Goal: Task Accomplishment & Management: Manage account settings

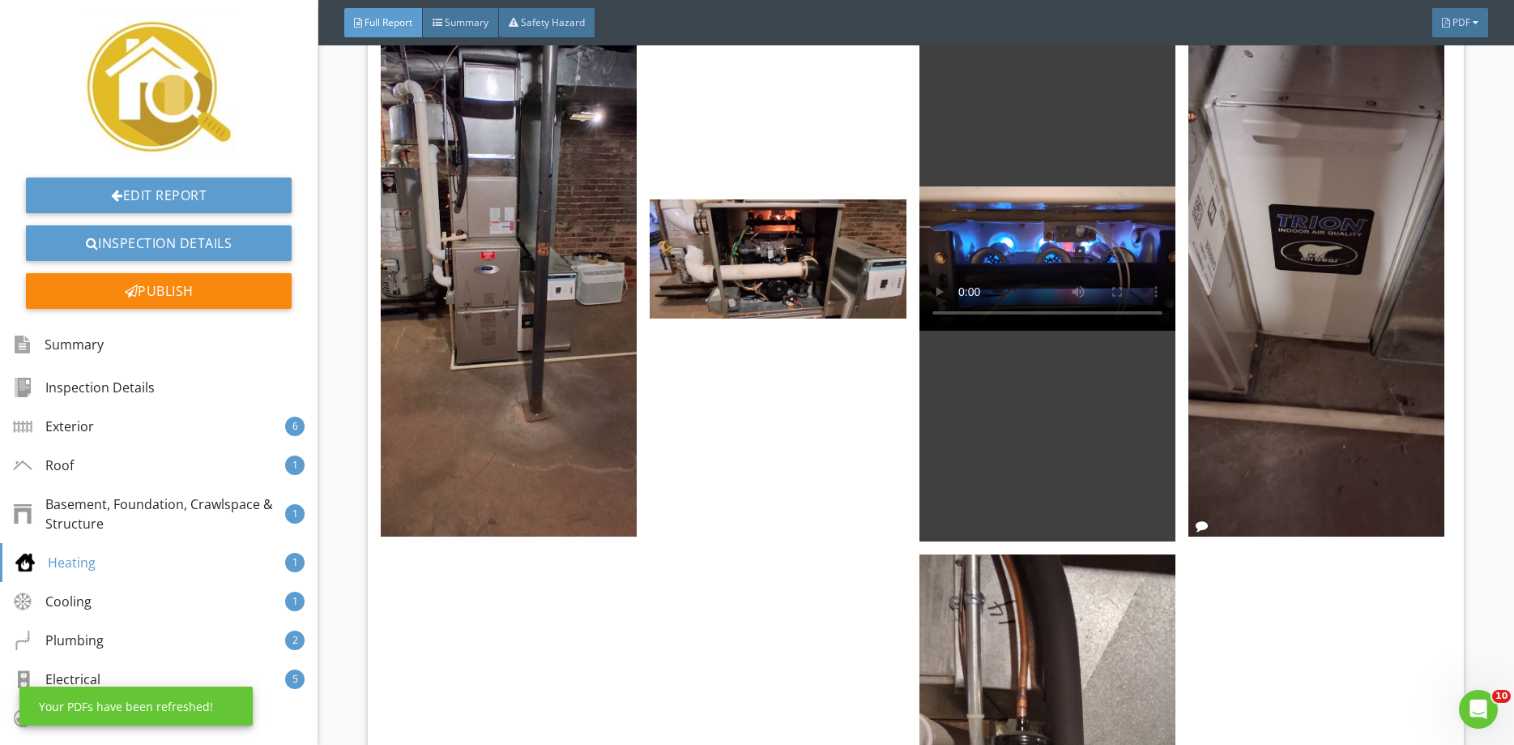
scroll to position [5240, 0]
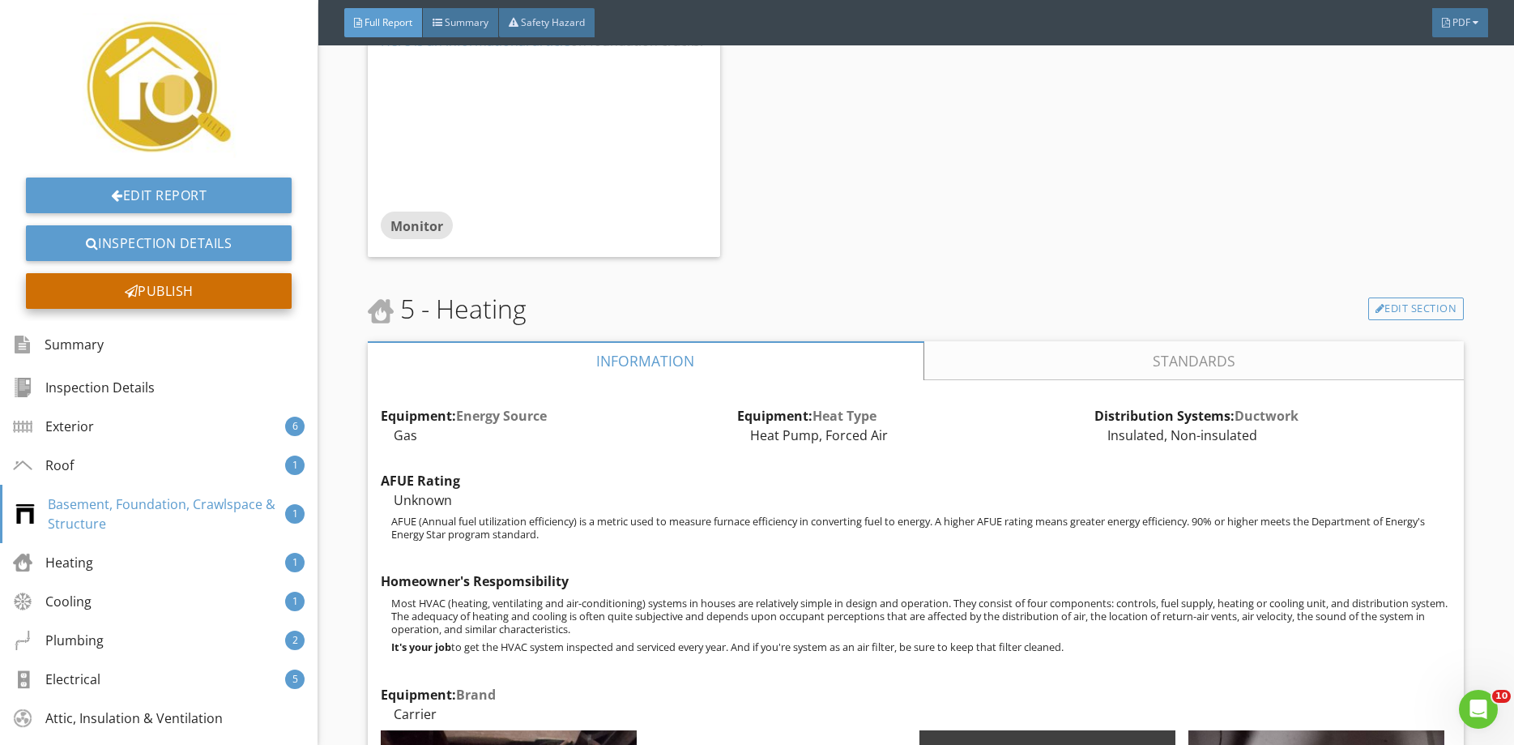
click at [154, 282] on div "Publish" at bounding box center [159, 291] width 266 height 36
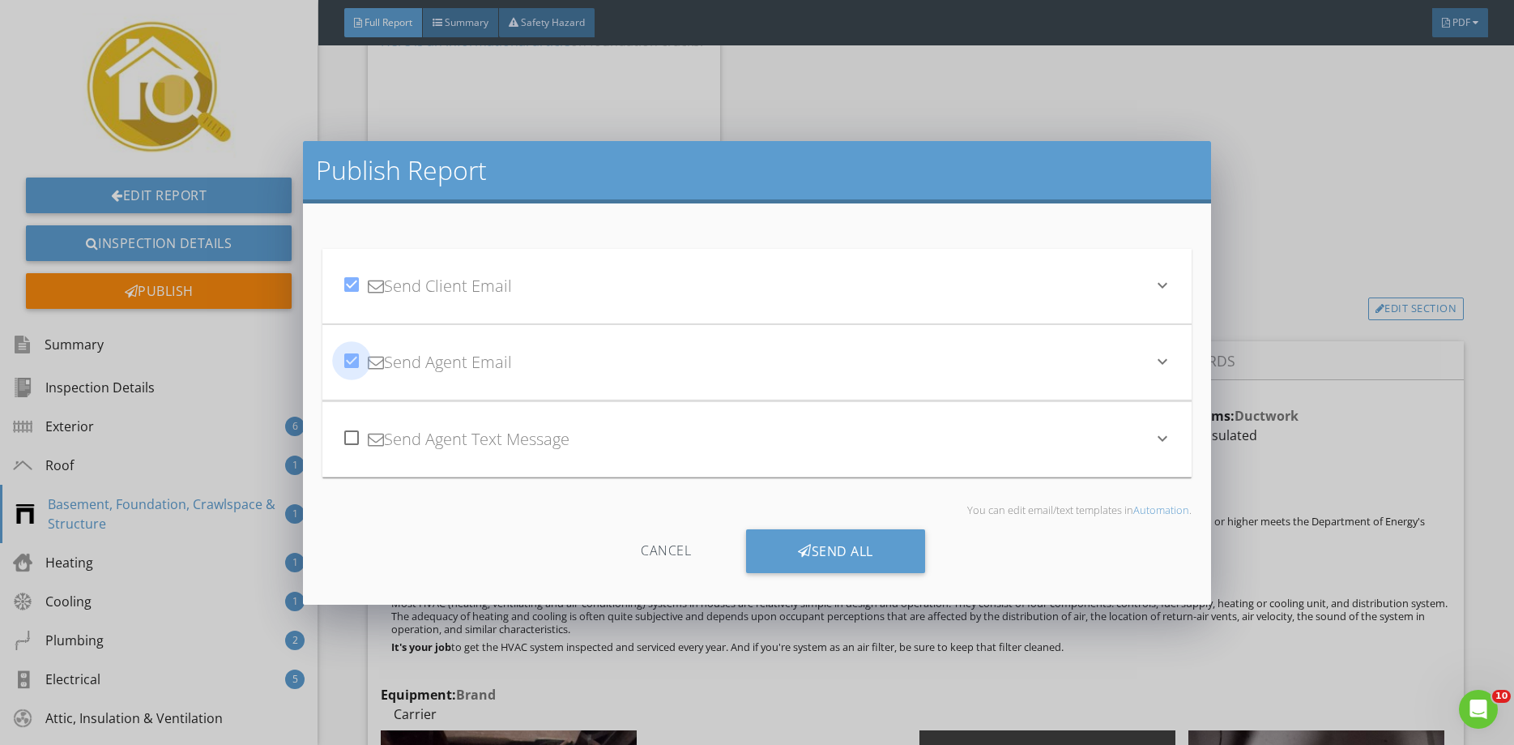
click at [348, 357] on div at bounding box center [352, 361] width 28 height 28
checkbox input "false"
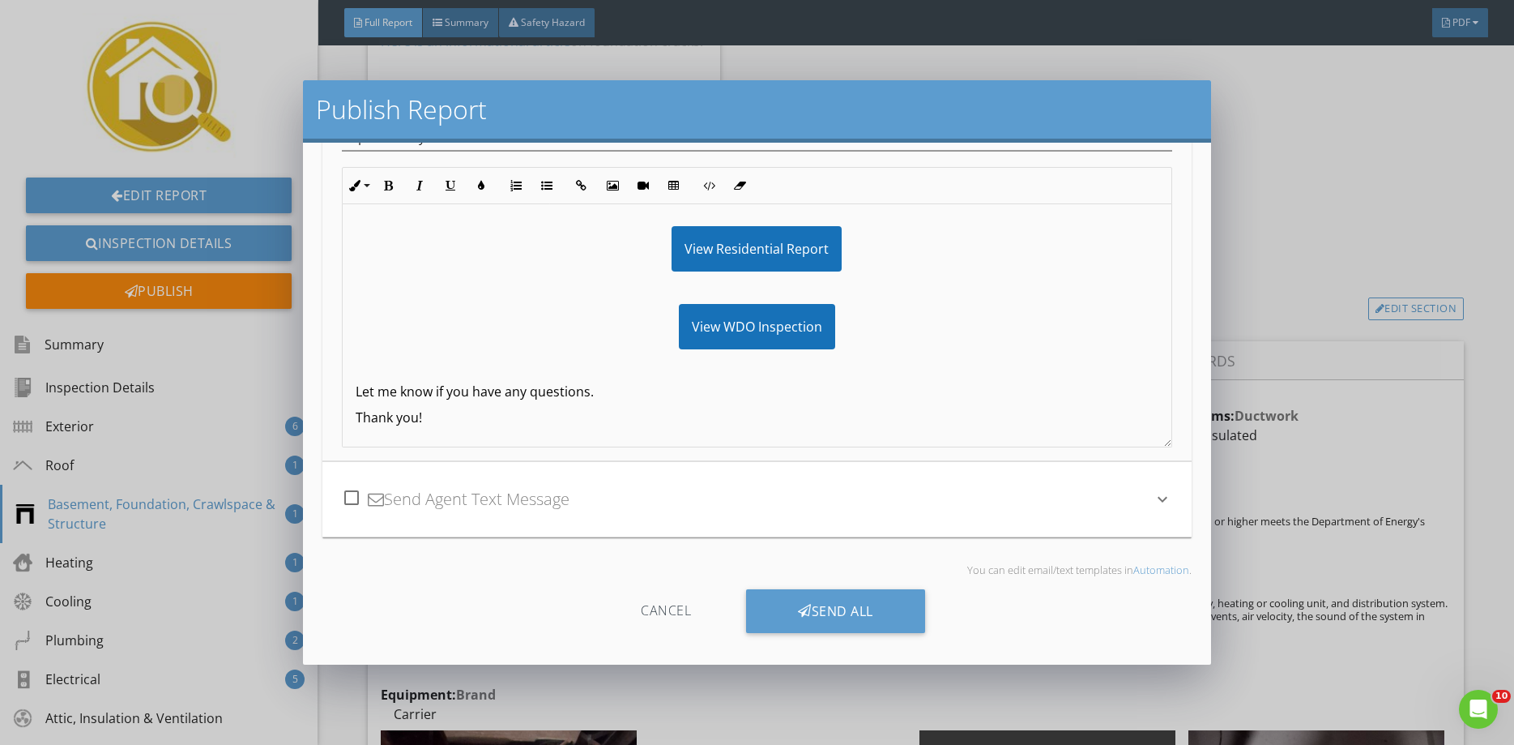
scroll to position [0, 0]
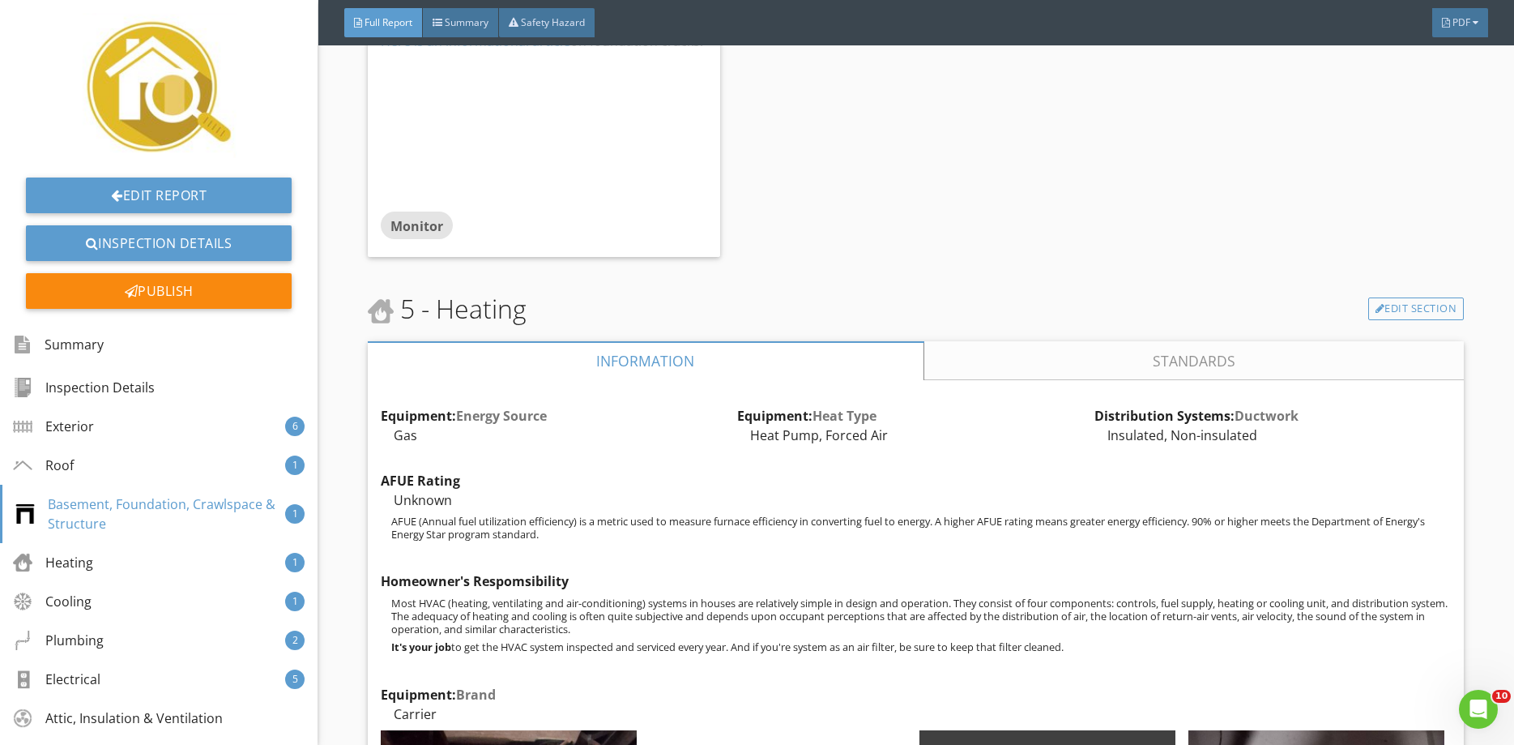
click at [1346, 82] on div at bounding box center [757, 372] width 1514 height 745
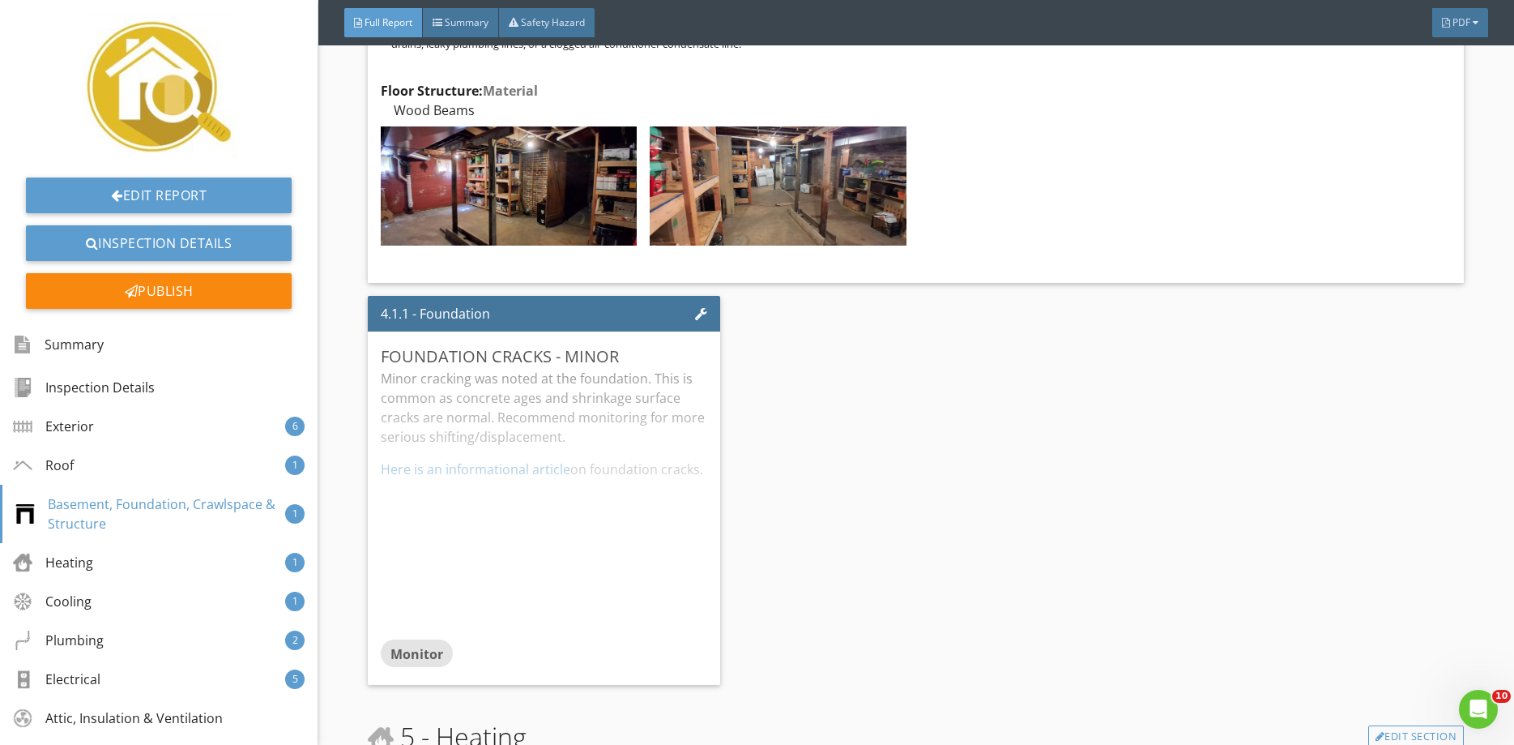
scroll to position [4277, 0]
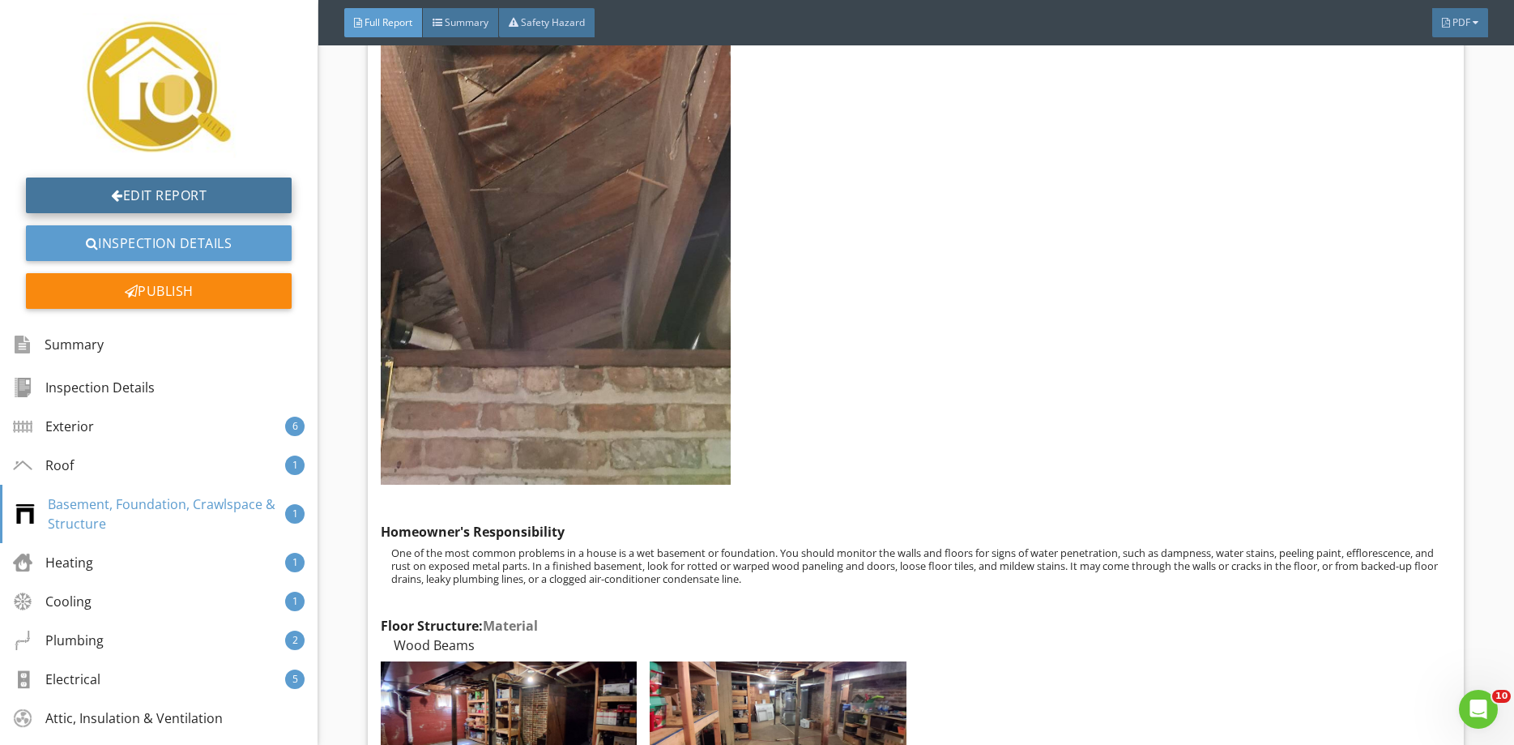
click at [191, 184] on link "Edit Report" at bounding box center [159, 195] width 266 height 36
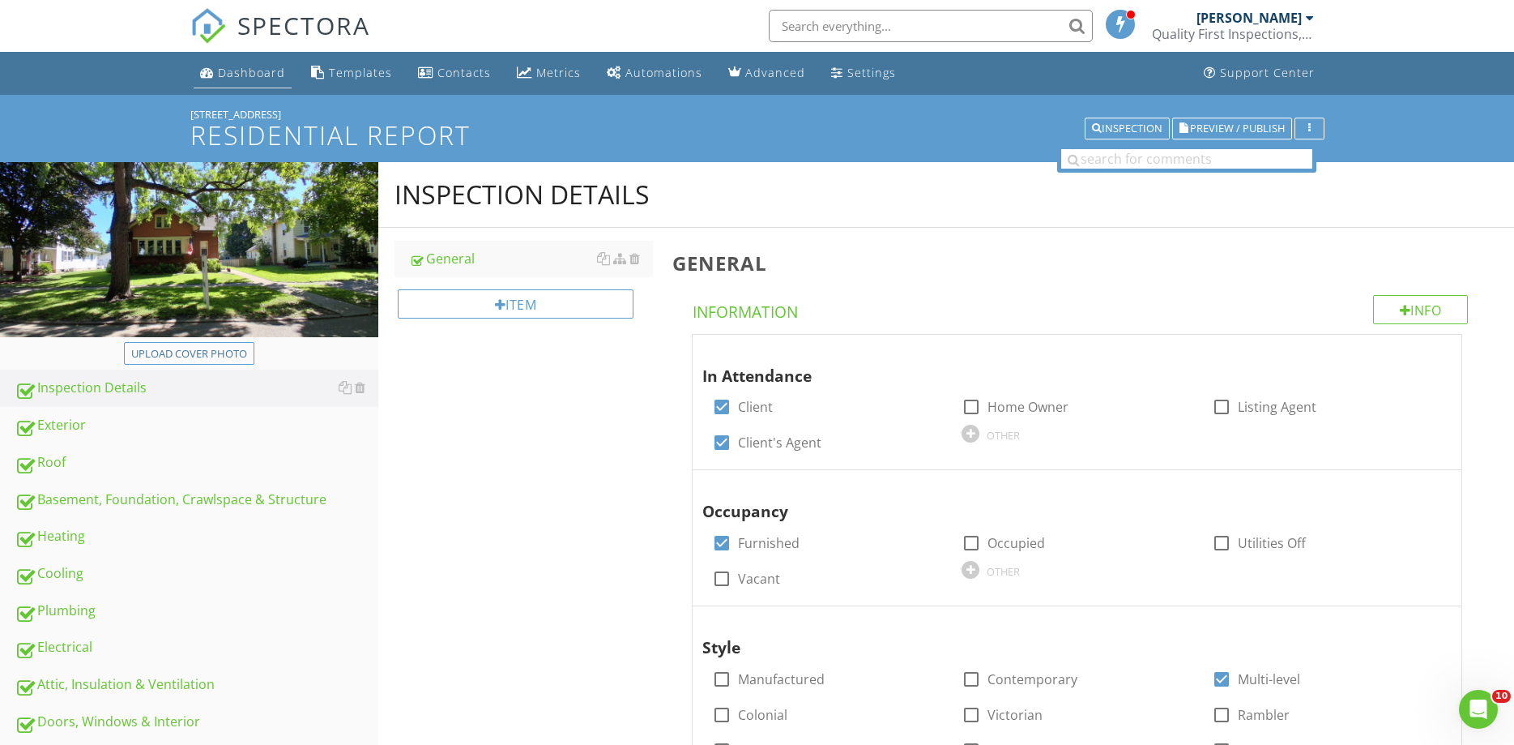
click at [266, 79] on div "Dashboard" at bounding box center [251, 72] width 67 height 15
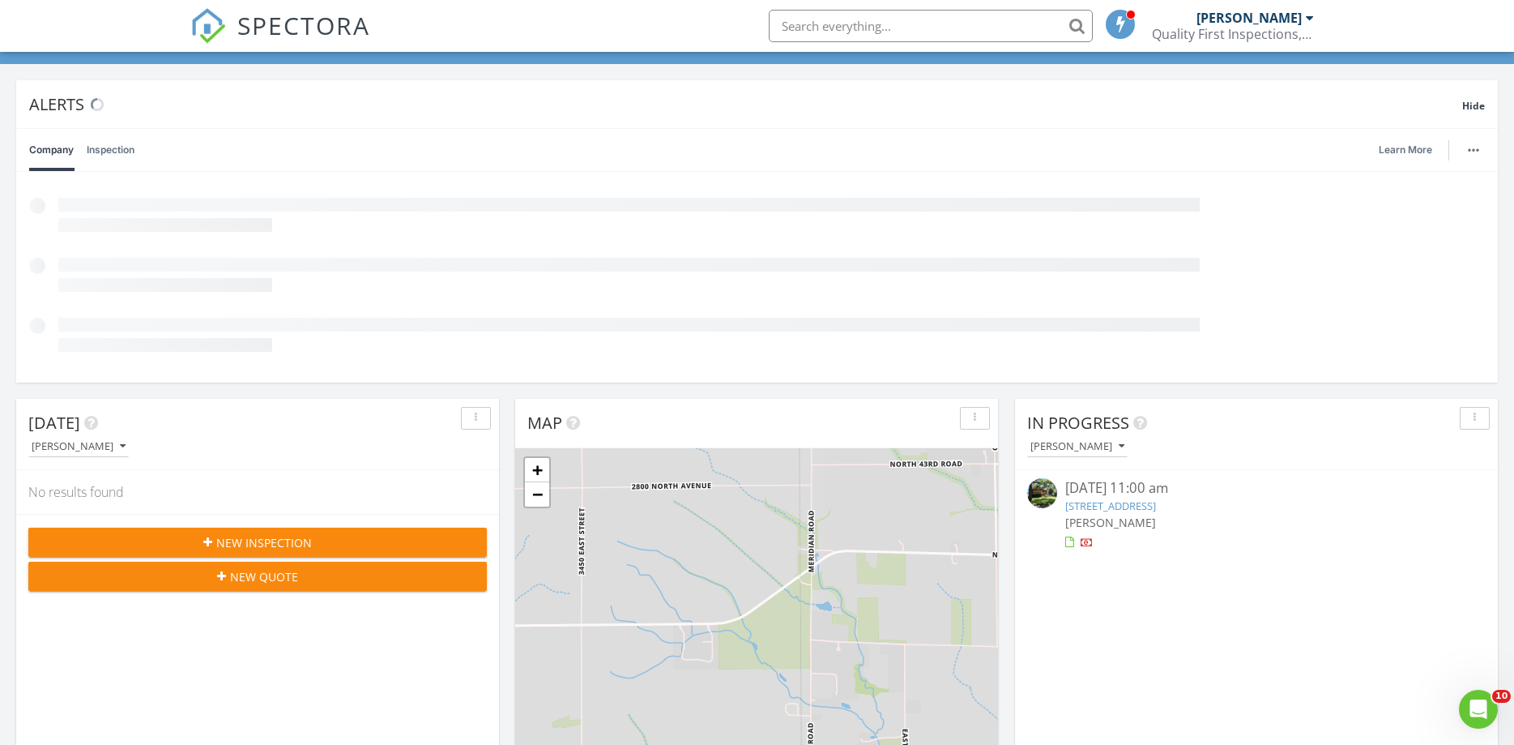
click at [1129, 502] on link "909 4th Ave, Mendota, IL 61342" at bounding box center [1110, 505] width 91 height 15
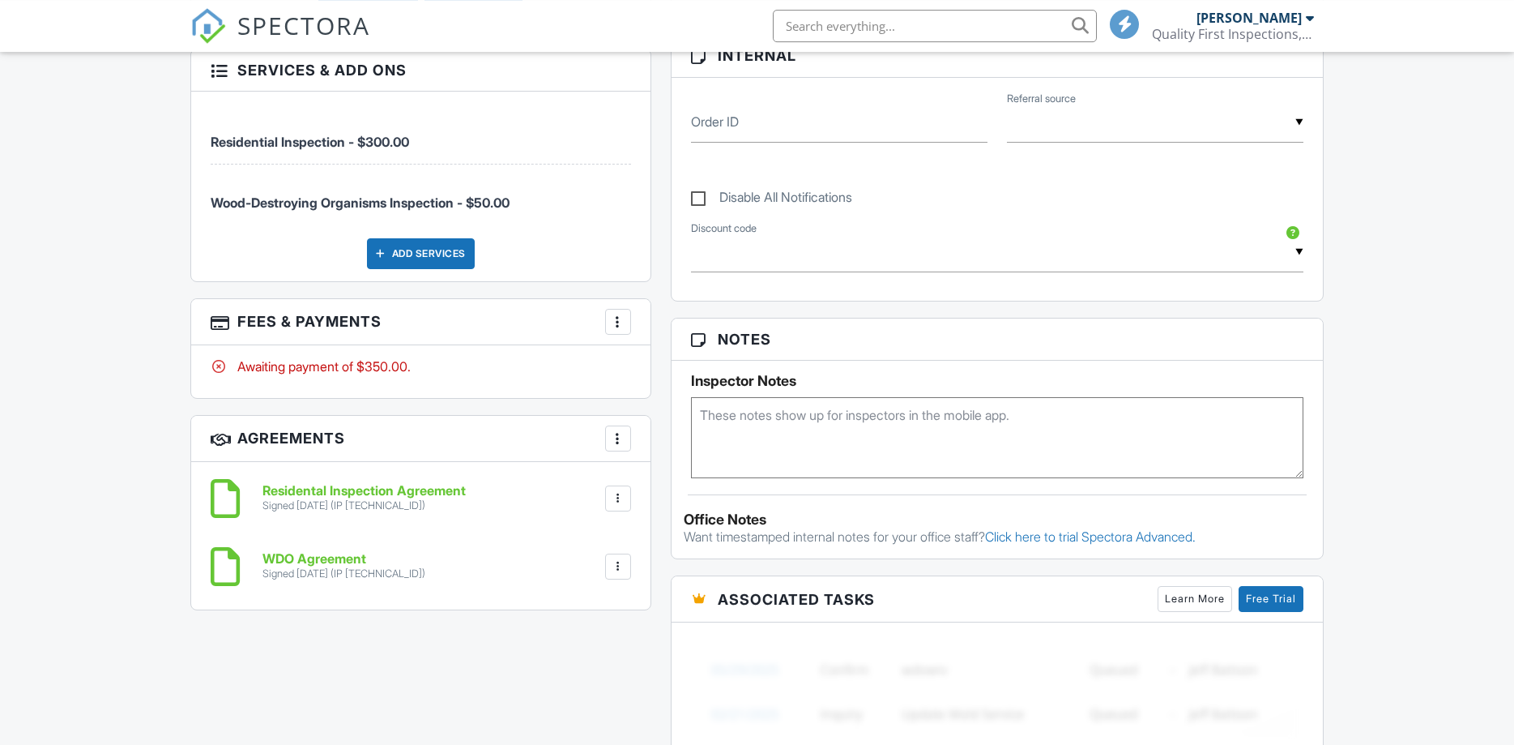
scroll to position [1074, 0]
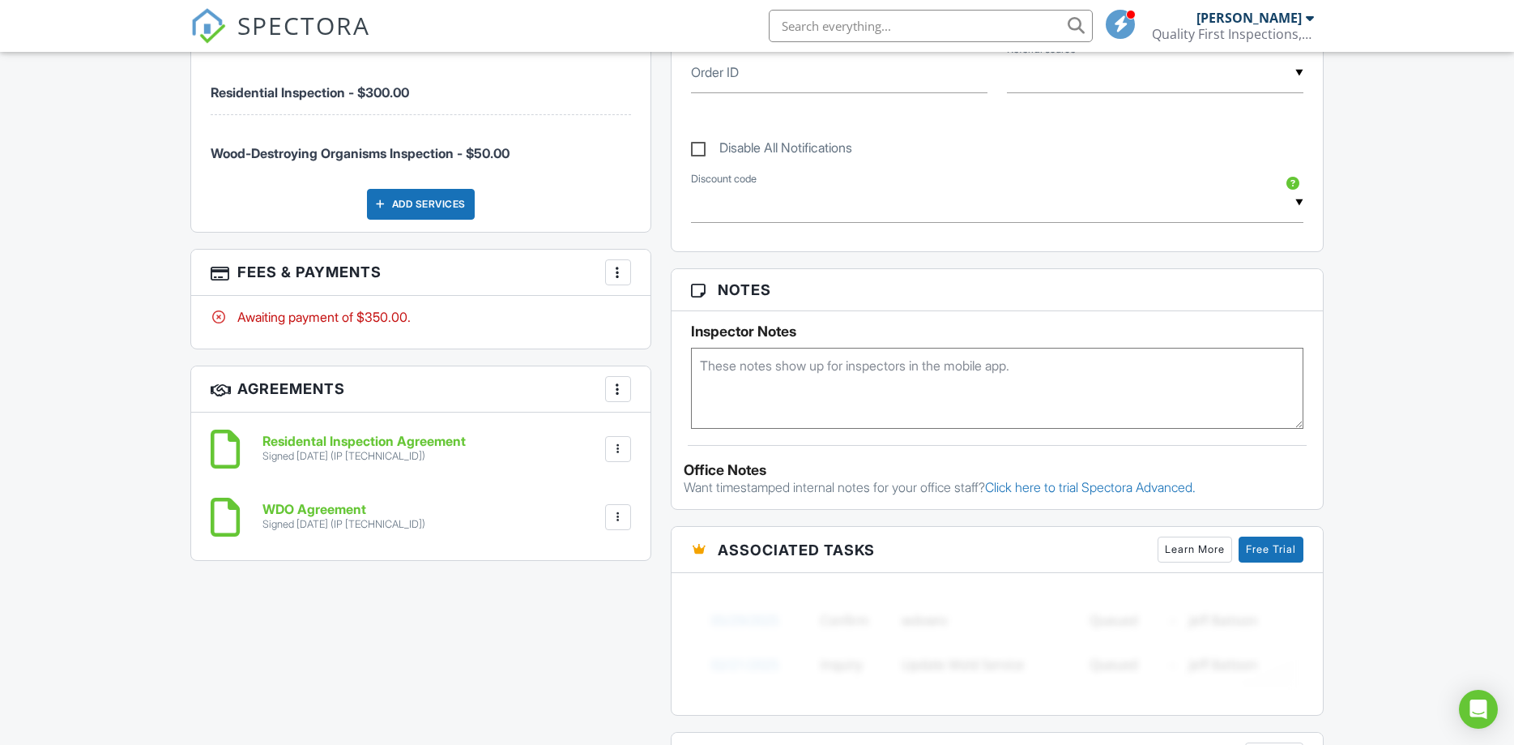
click at [621, 265] on div at bounding box center [618, 272] width 16 height 16
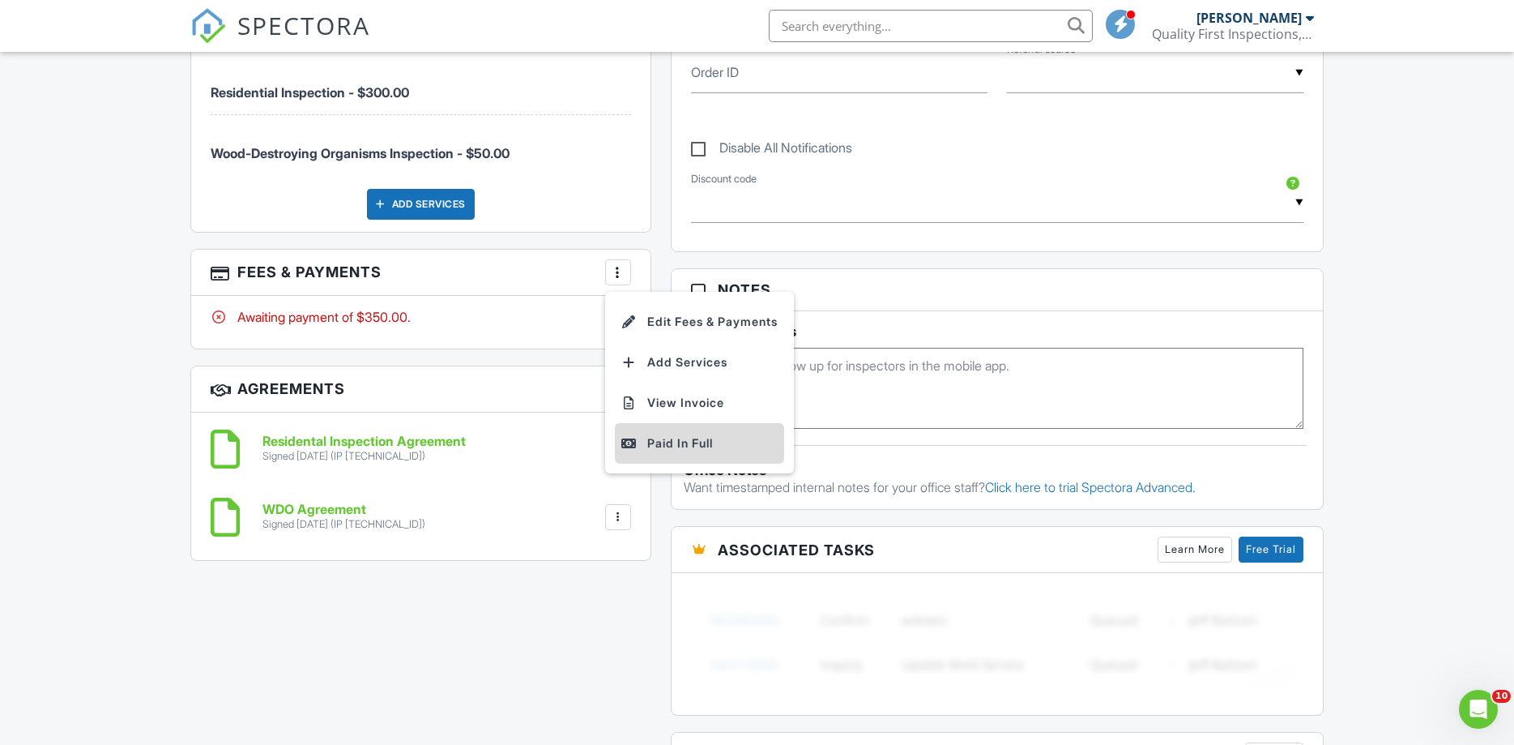
scroll to position [0, 0]
click at [675, 444] on div "Paid In Full" at bounding box center [699, 442] width 156 height 19
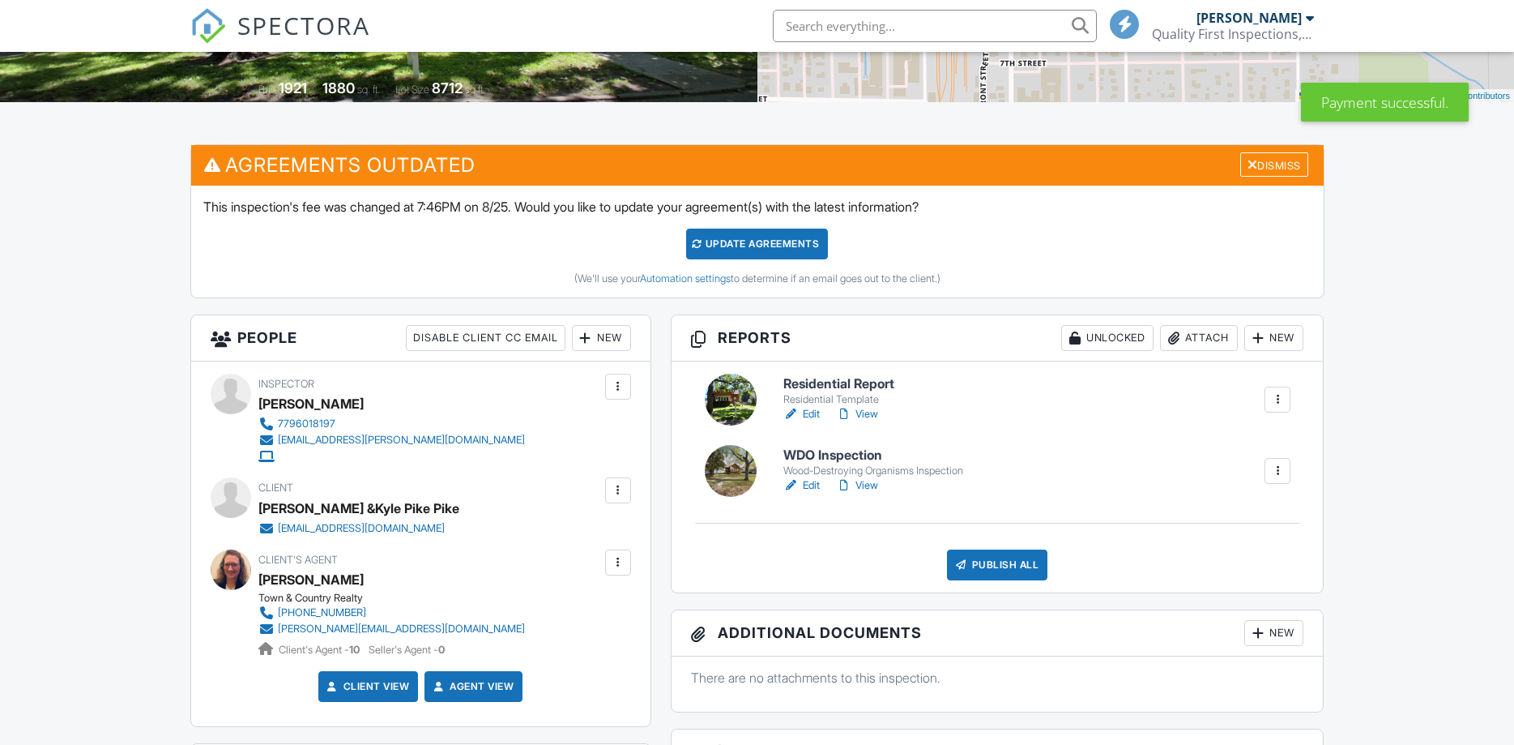
scroll to position [331, 0]
click at [798, 480] on div at bounding box center [791, 485] width 16 height 16
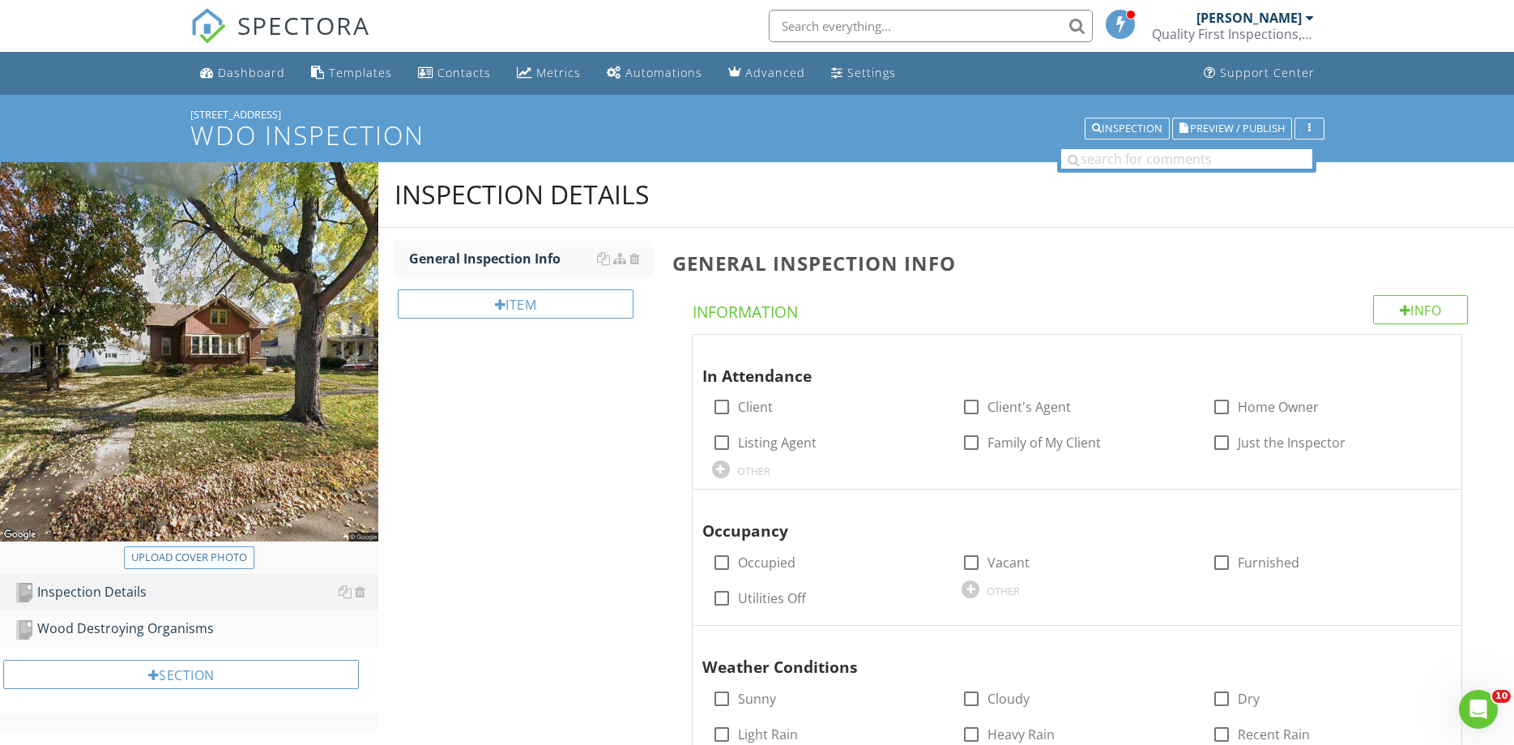
click at [218, 552] on div "Upload cover photo" at bounding box center [189, 557] width 116 height 16
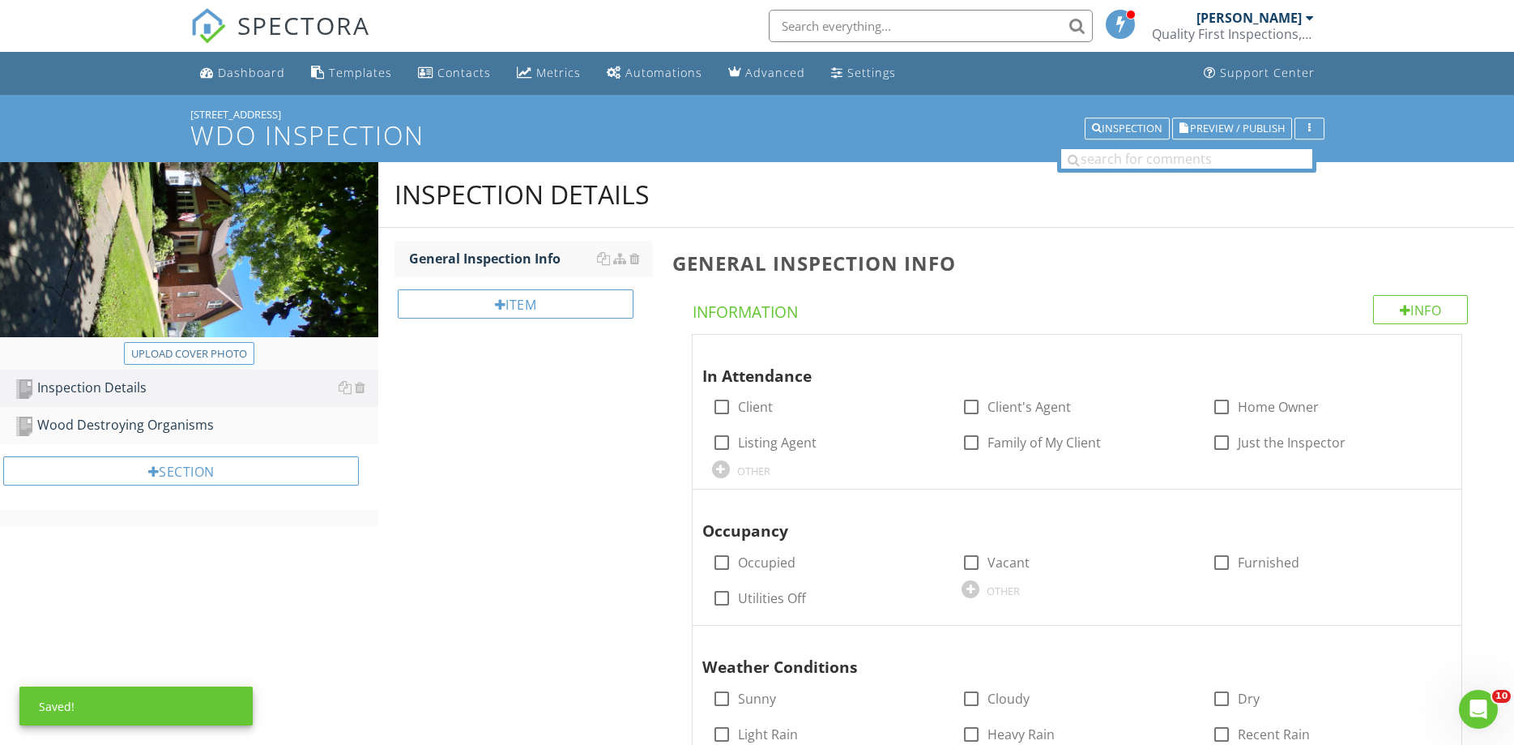
click at [176, 349] on div "Upload cover photo" at bounding box center [189, 354] width 116 height 16
type input "C:\fakepath\20250826_105308.jpg"
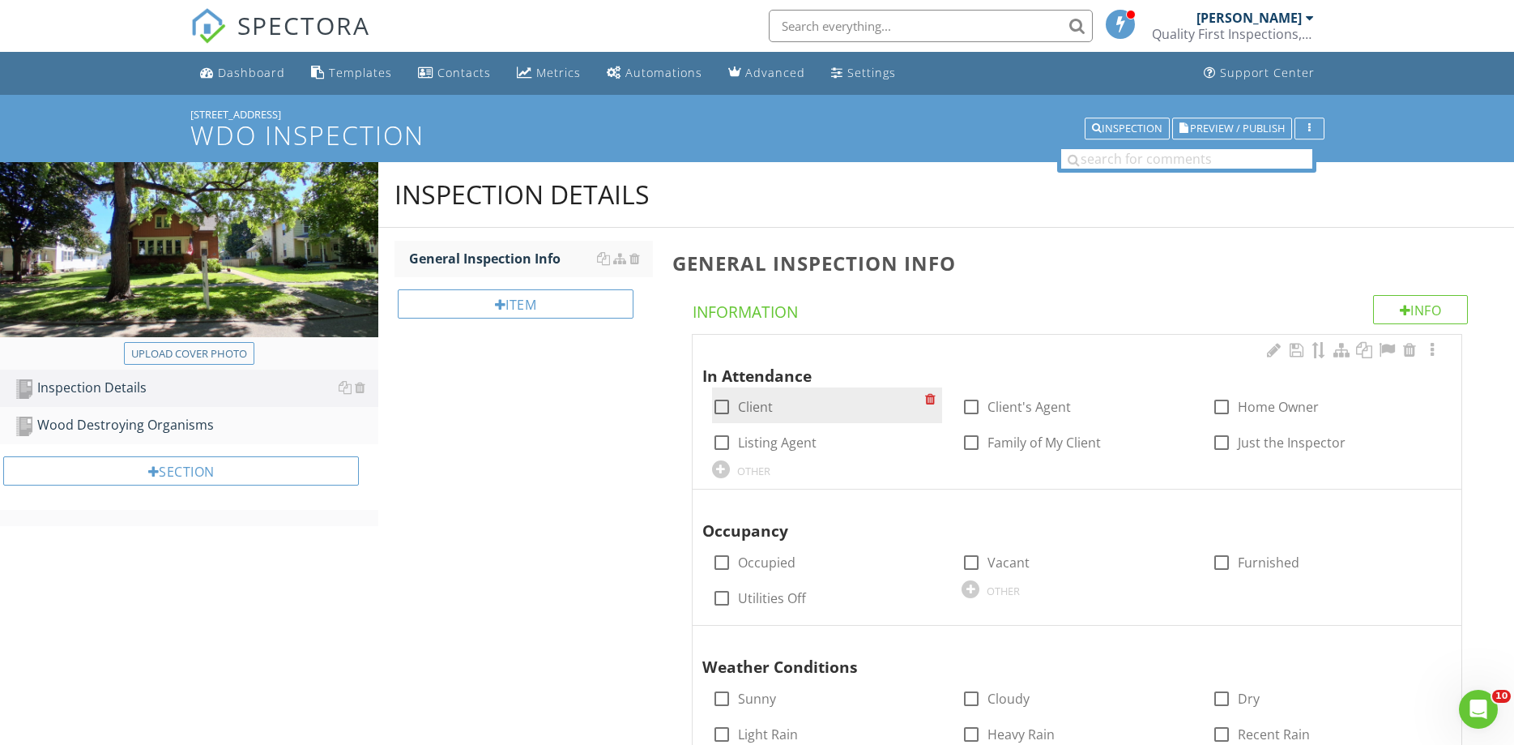
click at [764, 411] on label "Client" at bounding box center [755, 407] width 35 height 16
checkbox input "true"
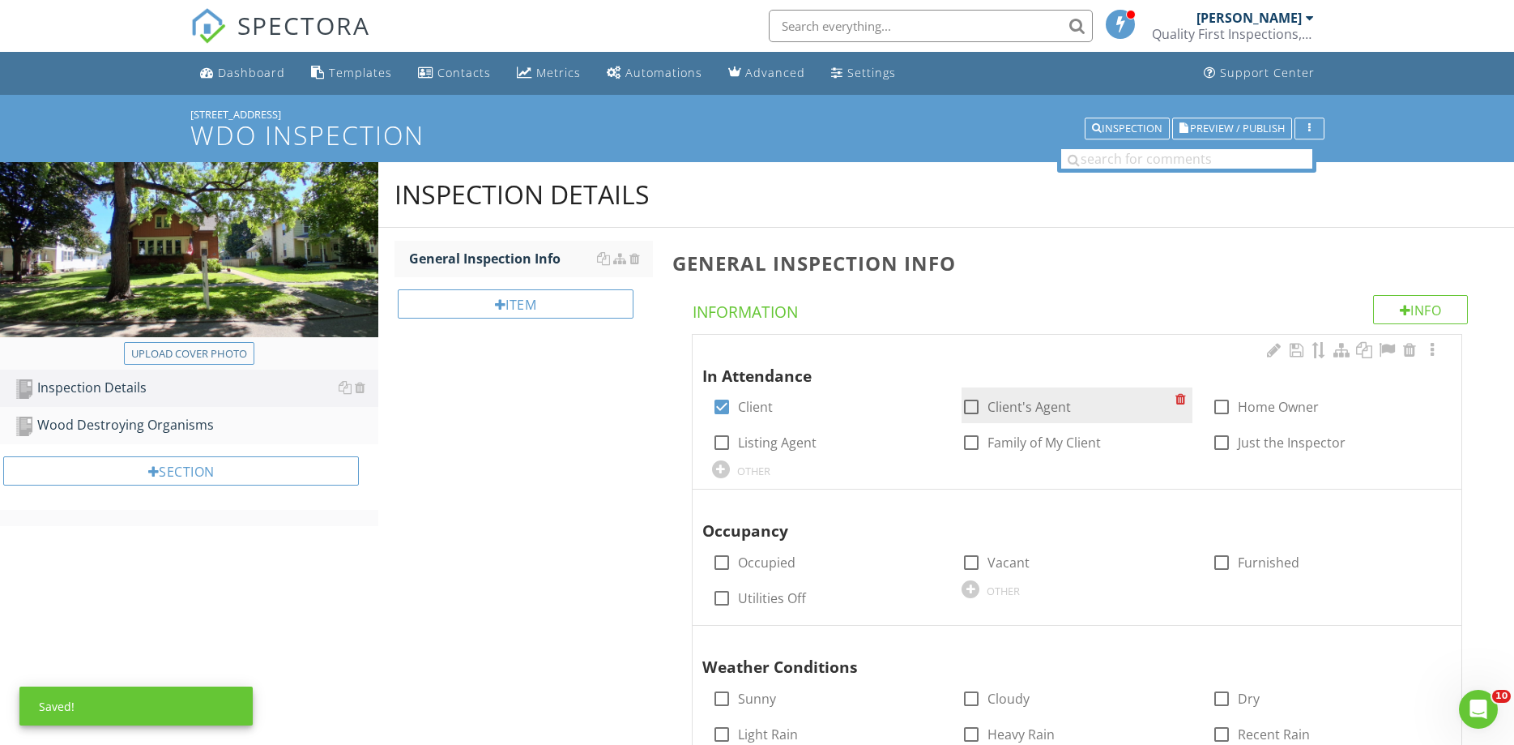
click at [994, 410] on label "Client's Agent" at bounding box center [1029, 407] width 83 height 16
checkbox input "true"
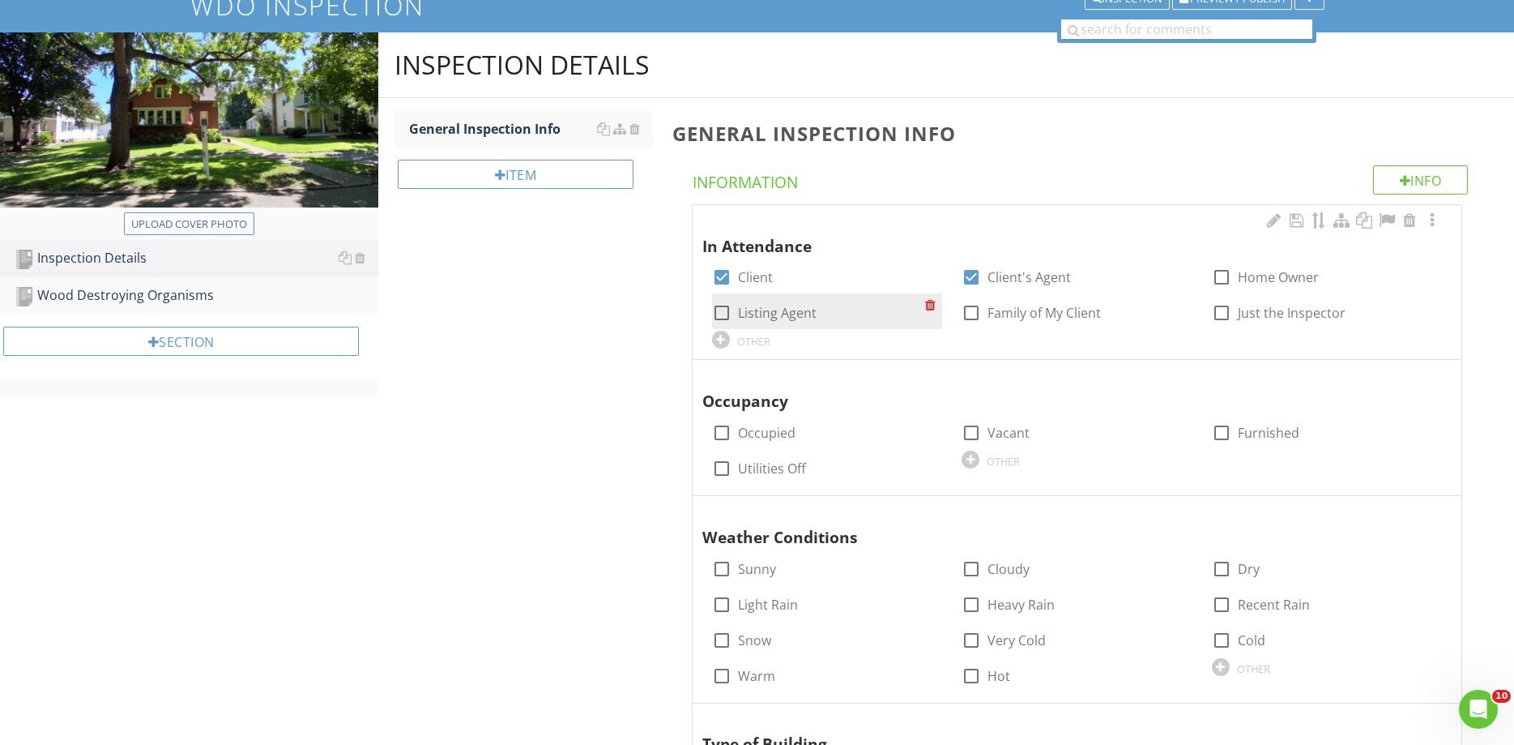
scroll to position [165, 0]
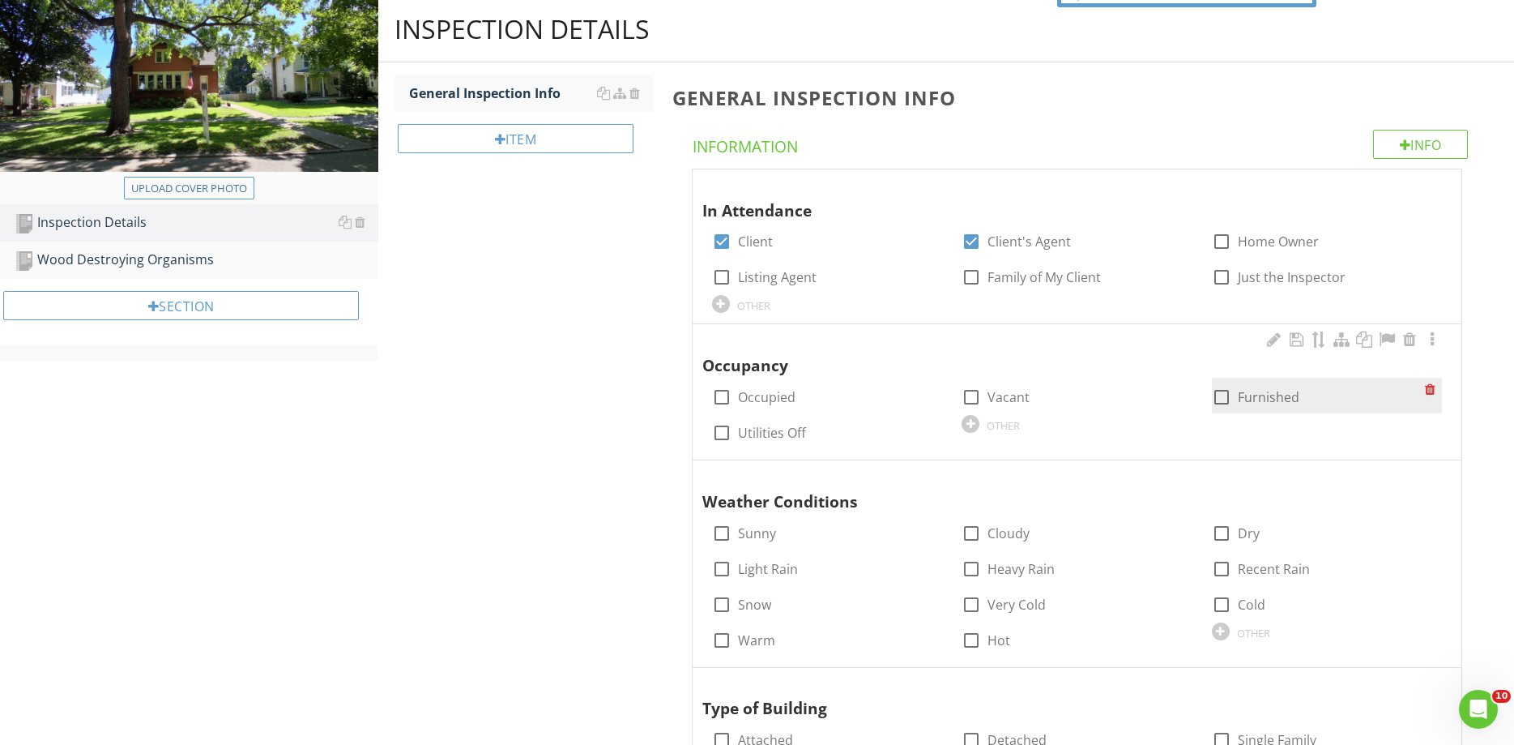
click at [1218, 396] on div at bounding box center [1222, 397] width 28 height 28
checkbox input "true"
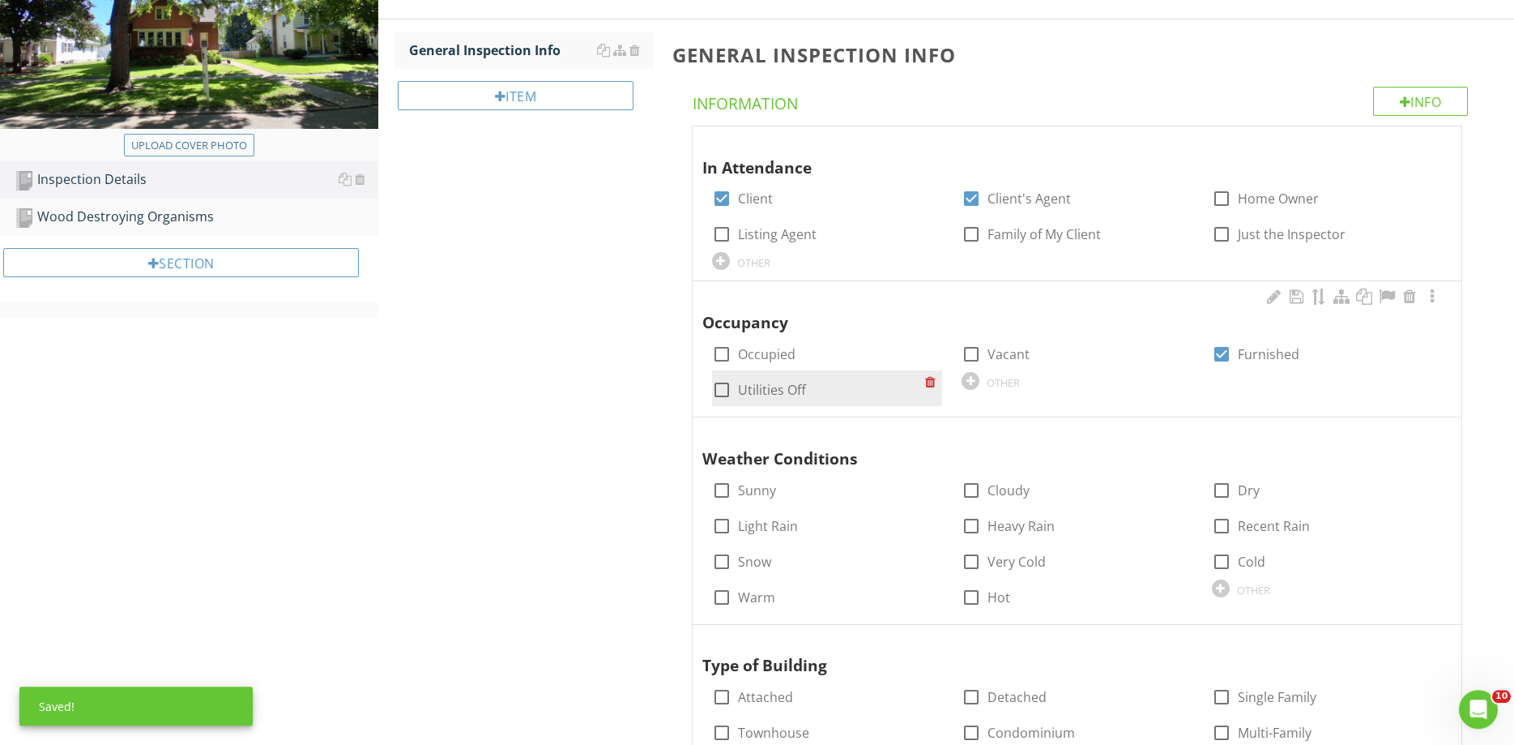
scroll to position [248, 0]
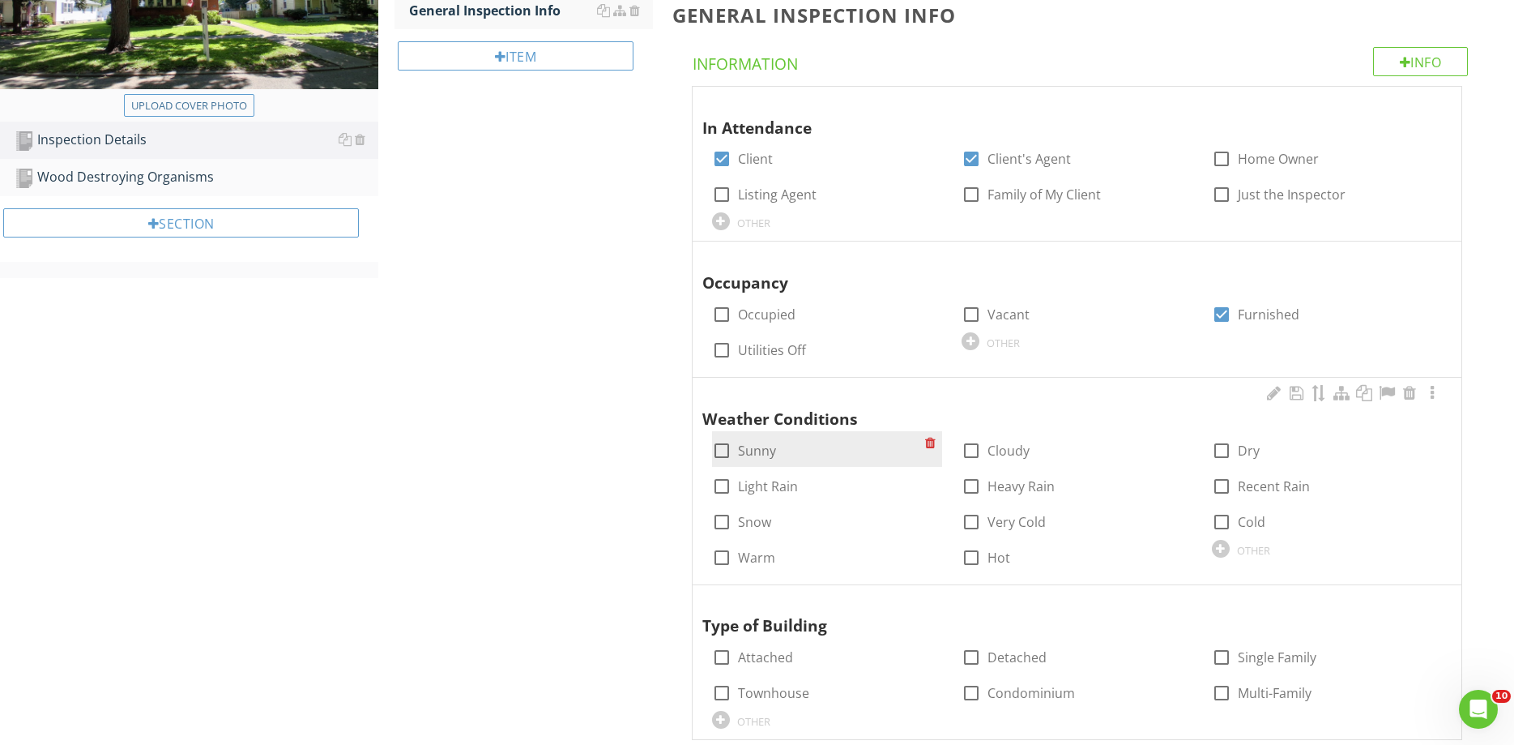
click at [746, 457] on label "Sunny" at bounding box center [757, 450] width 38 height 16
checkbox input "true"
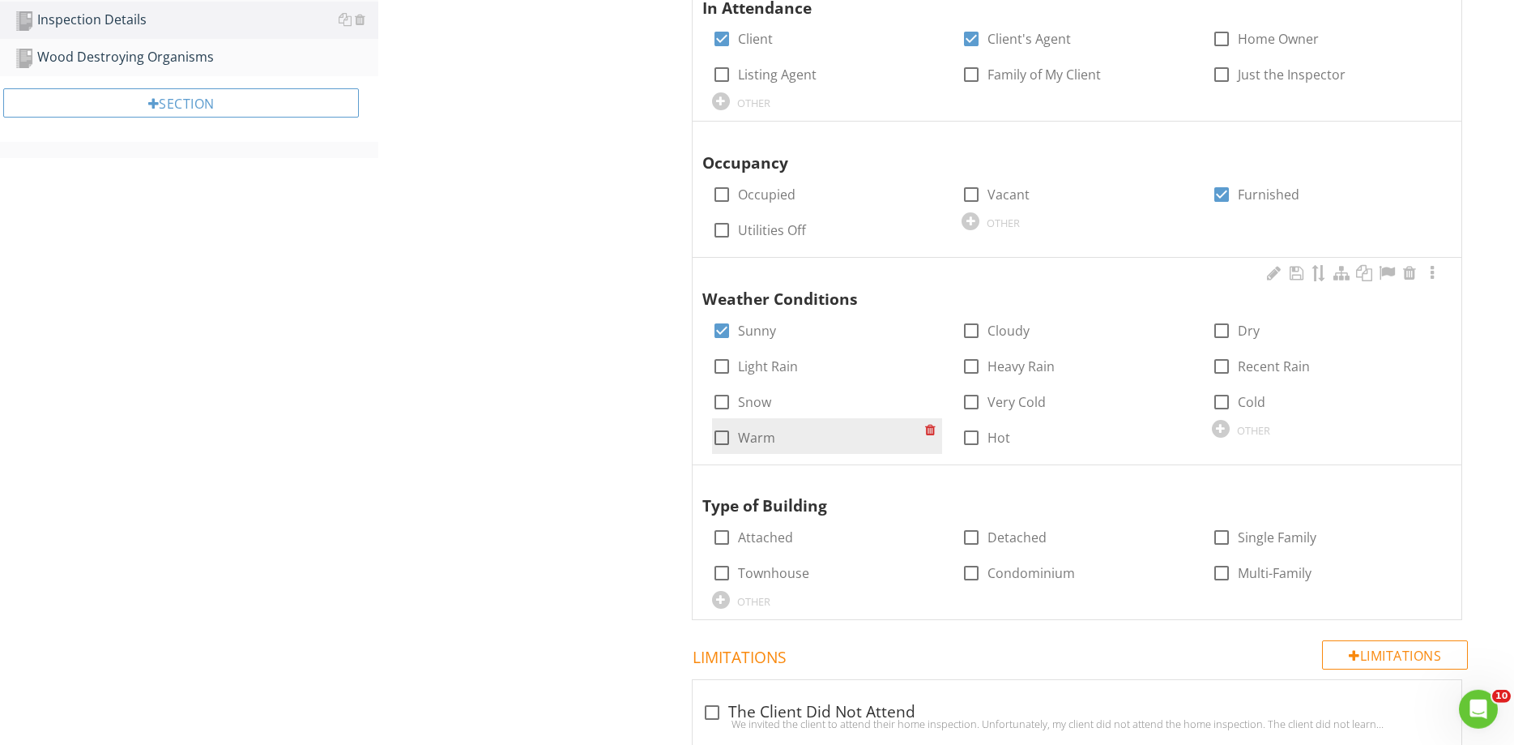
scroll to position [413, 0]
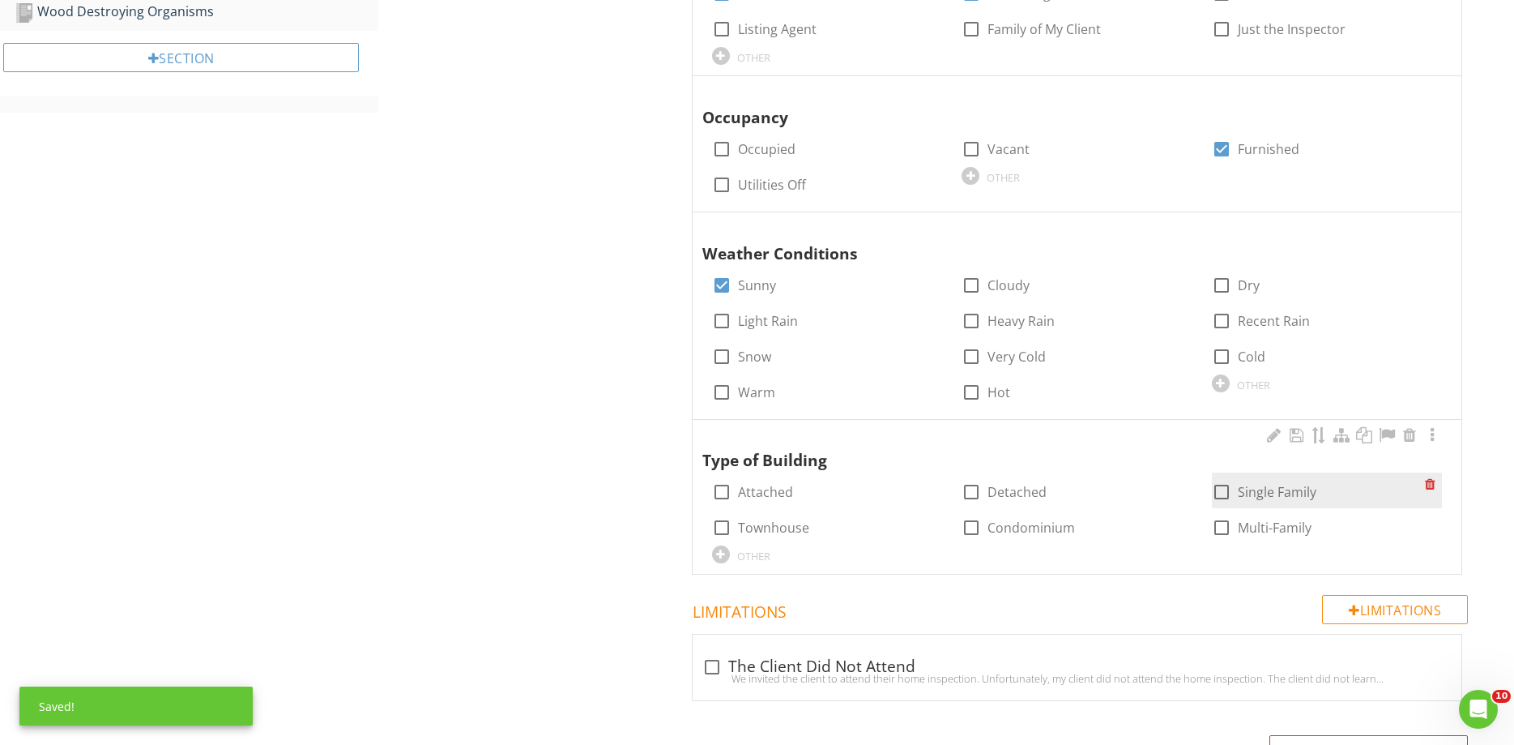
click at [1226, 492] on div at bounding box center [1222, 492] width 28 height 28
checkbox input "true"
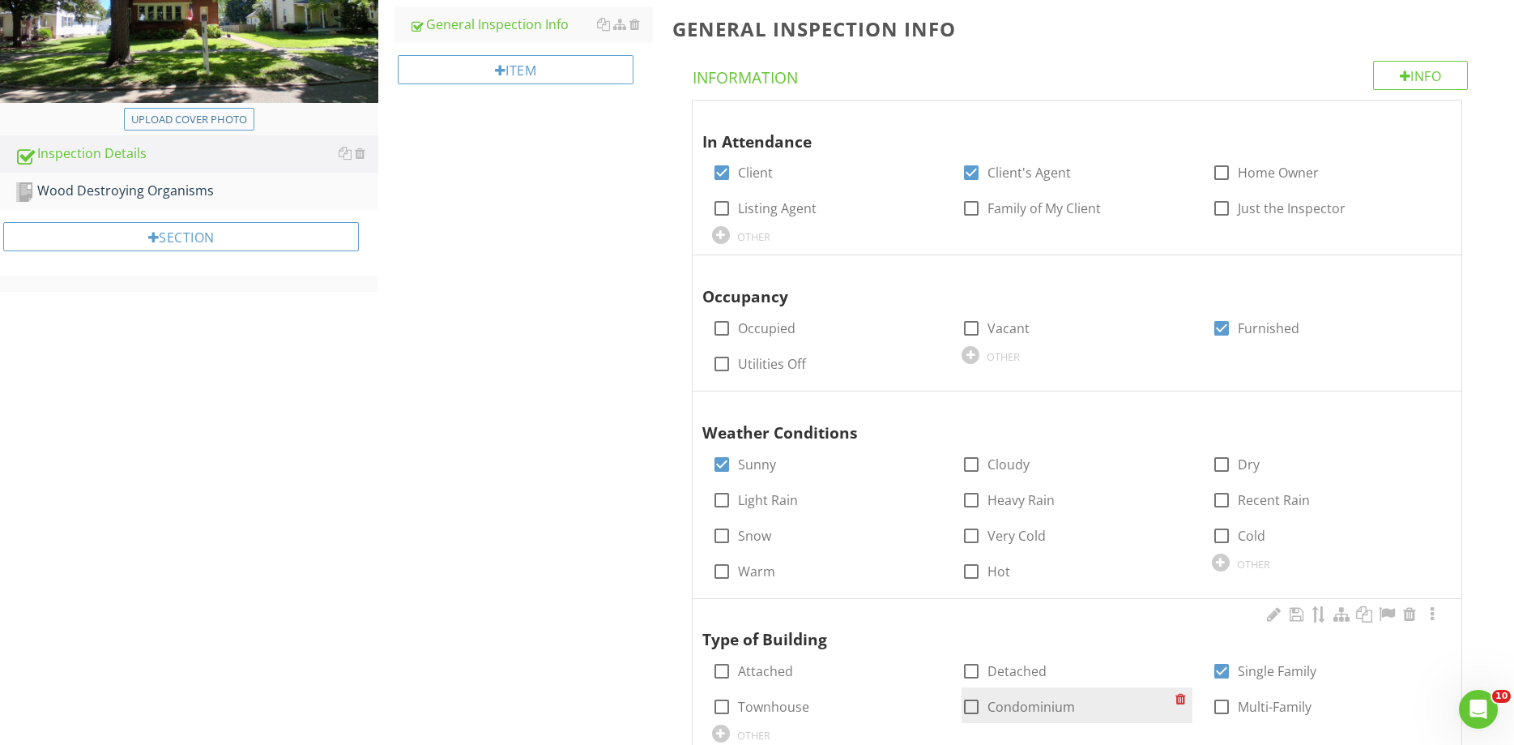
scroll to position [0, 0]
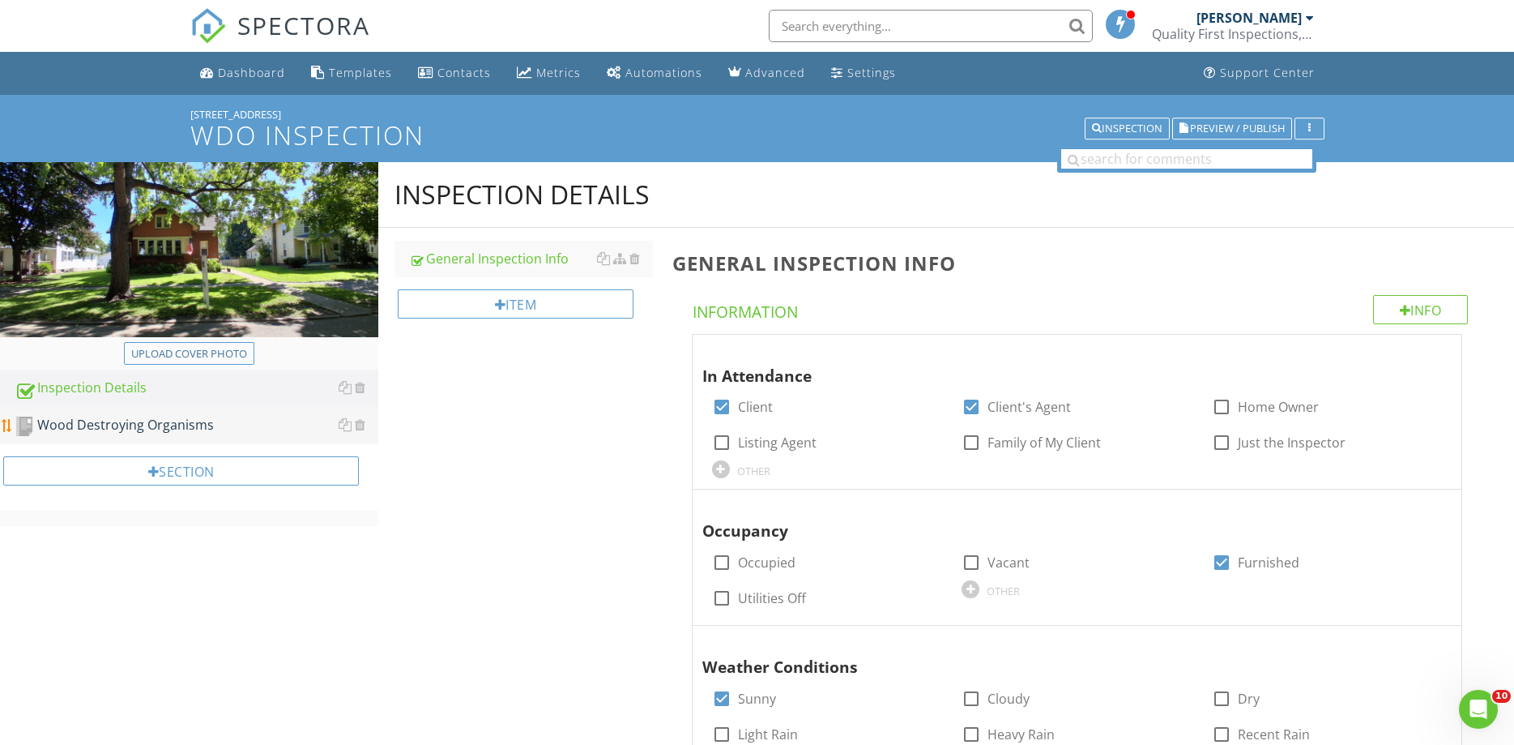
click at [126, 420] on div "Wood Destroying Organisms" at bounding box center [197, 425] width 364 height 21
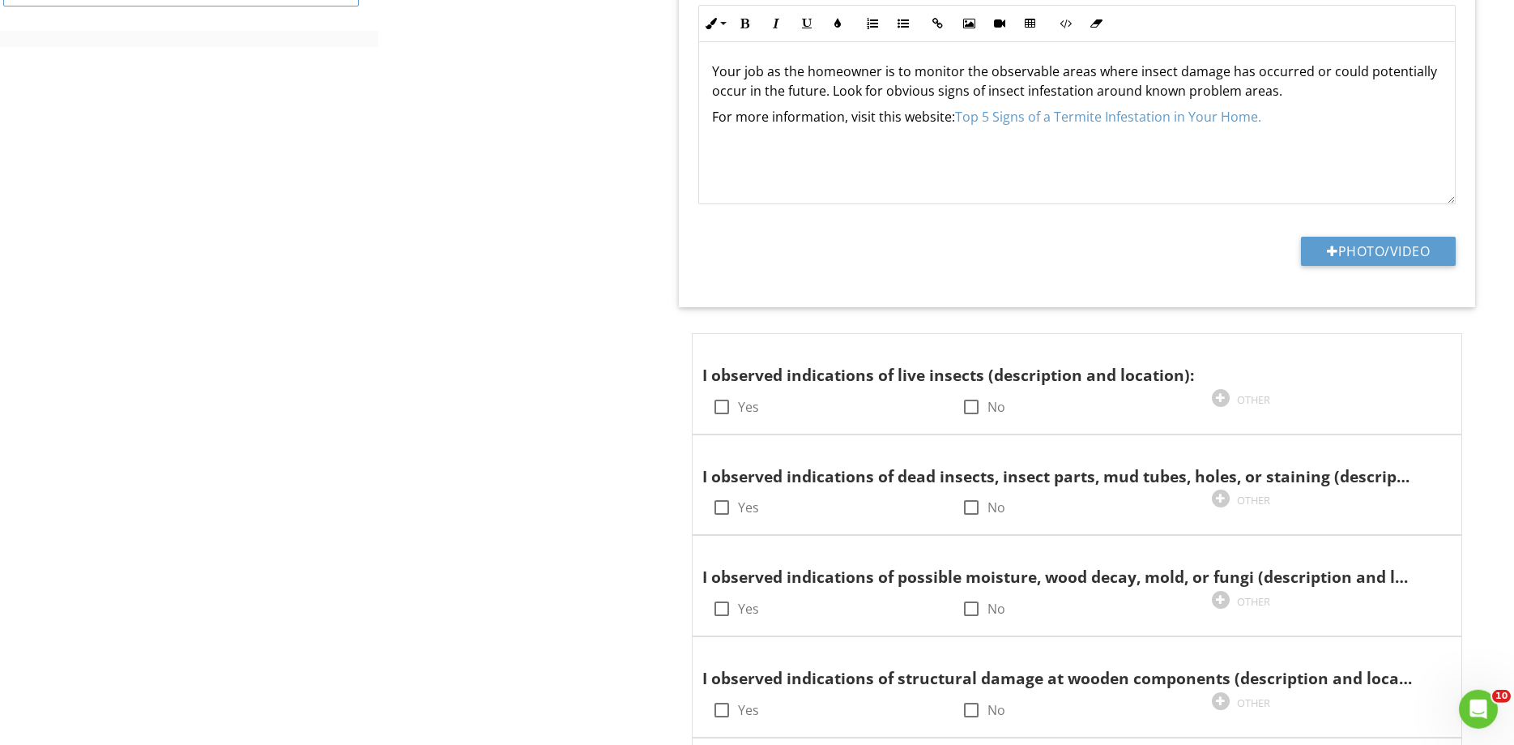
scroll to position [496, 0]
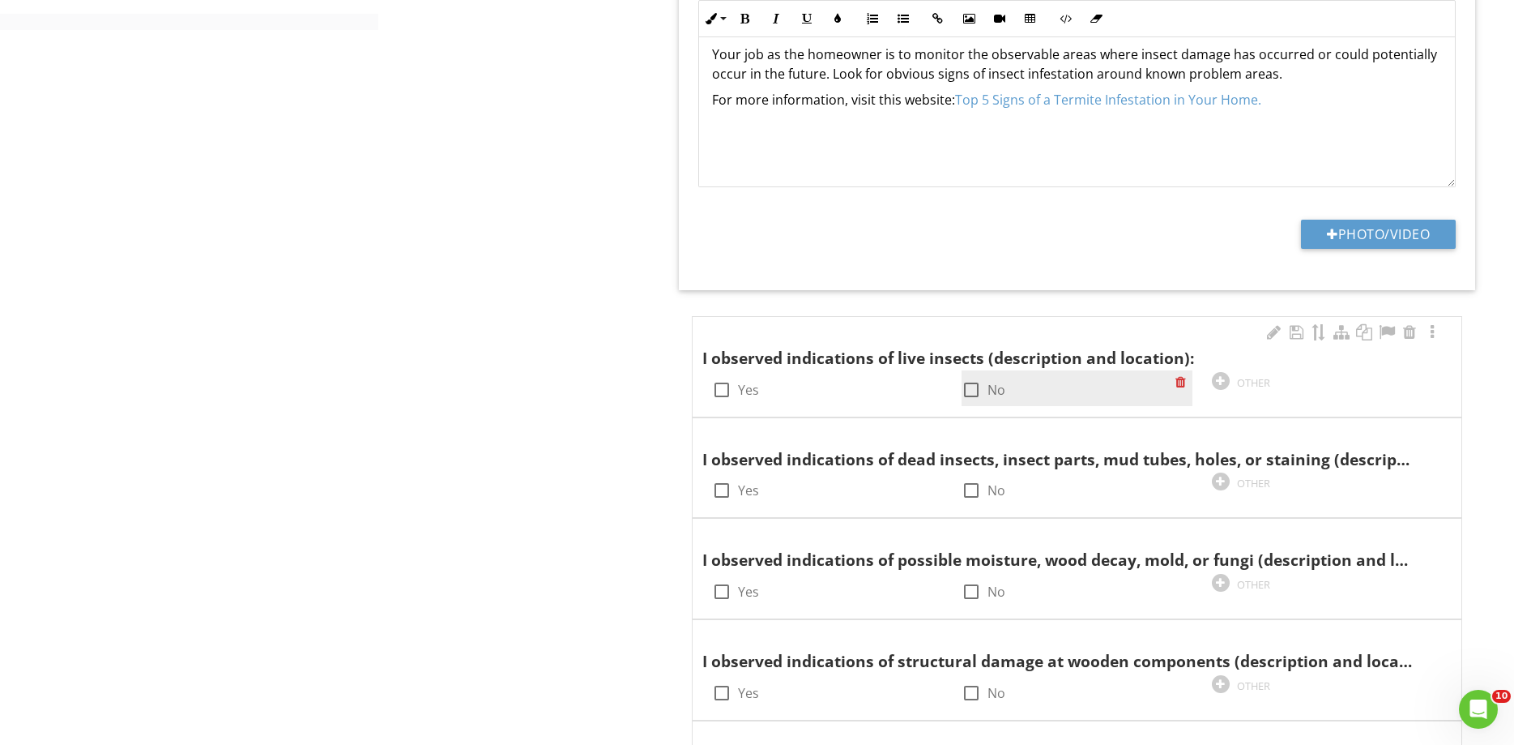
click at [975, 392] on div at bounding box center [972, 390] width 28 height 28
checkbox input "true"
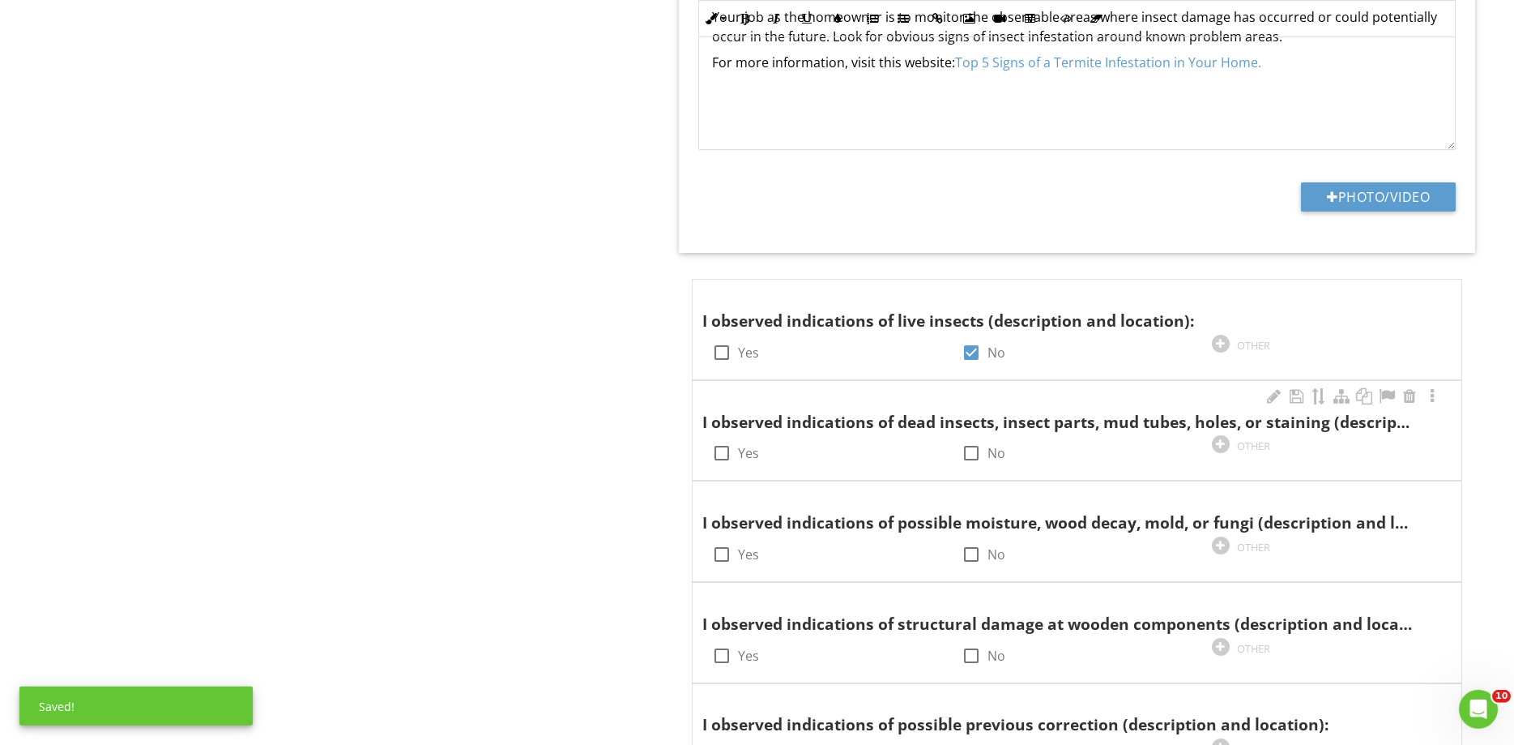
scroll to position [578, 0]
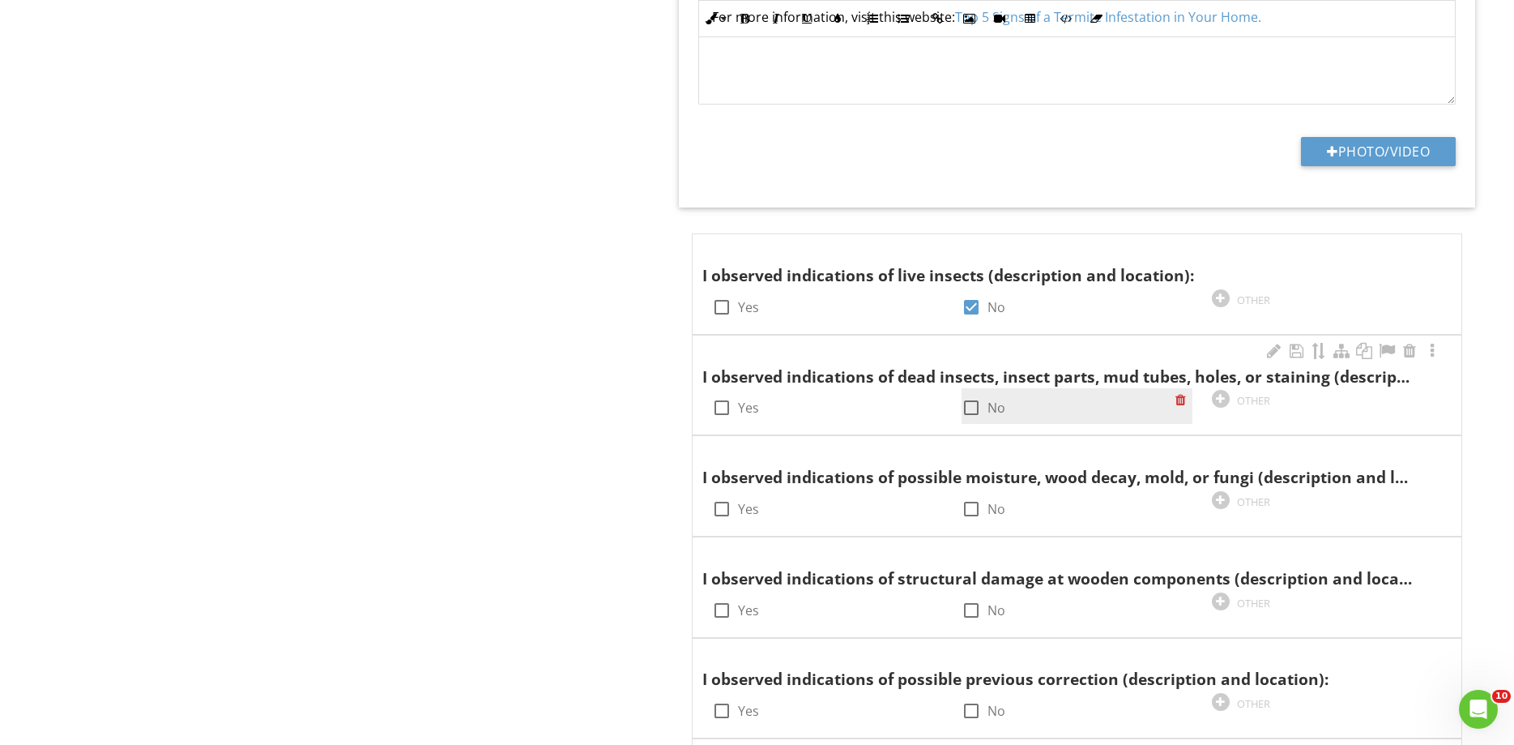
click at [970, 408] on div at bounding box center [972, 408] width 28 height 28
checkbox input "true"
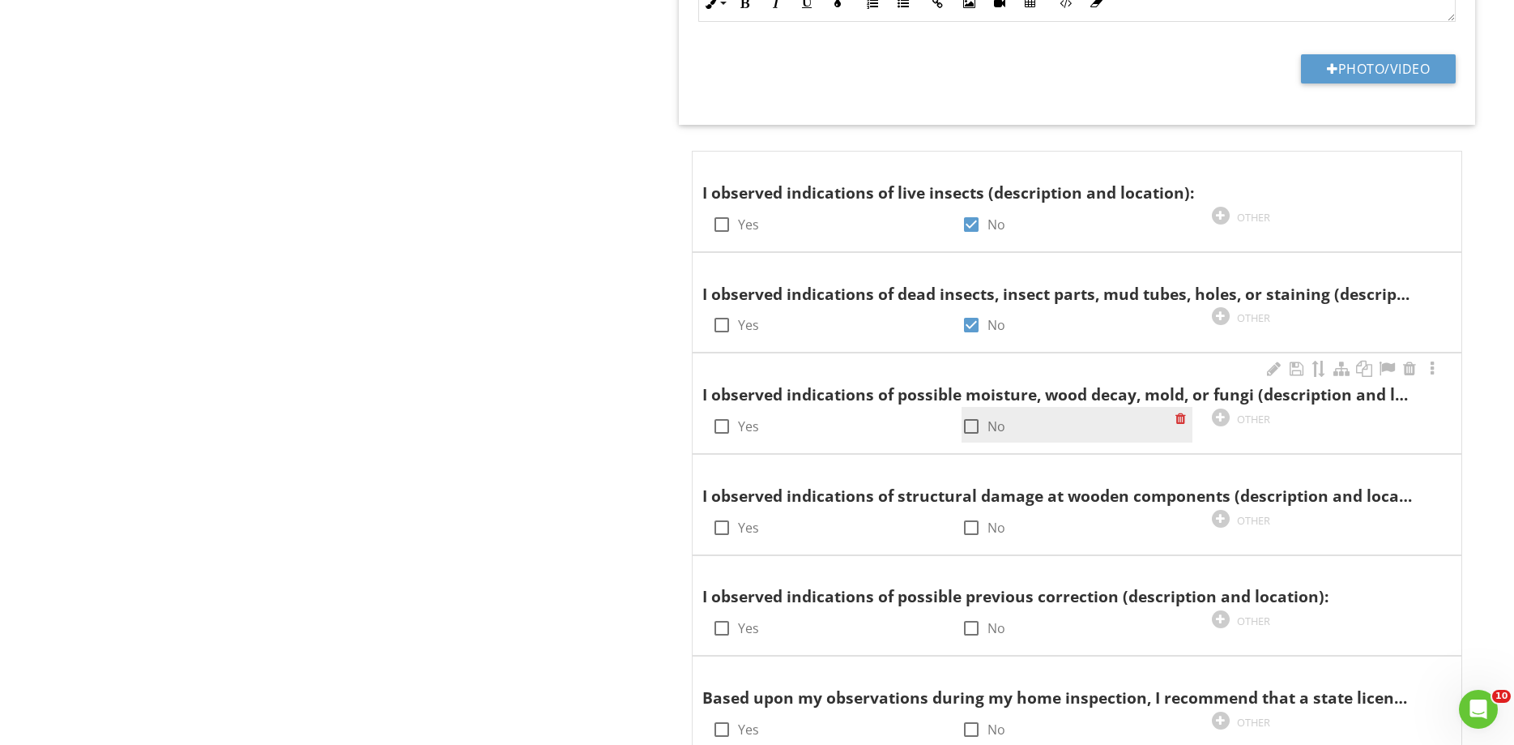
click at [976, 430] on div at bounding box center [972, 426] width 28 height 28
checkbox input "true"
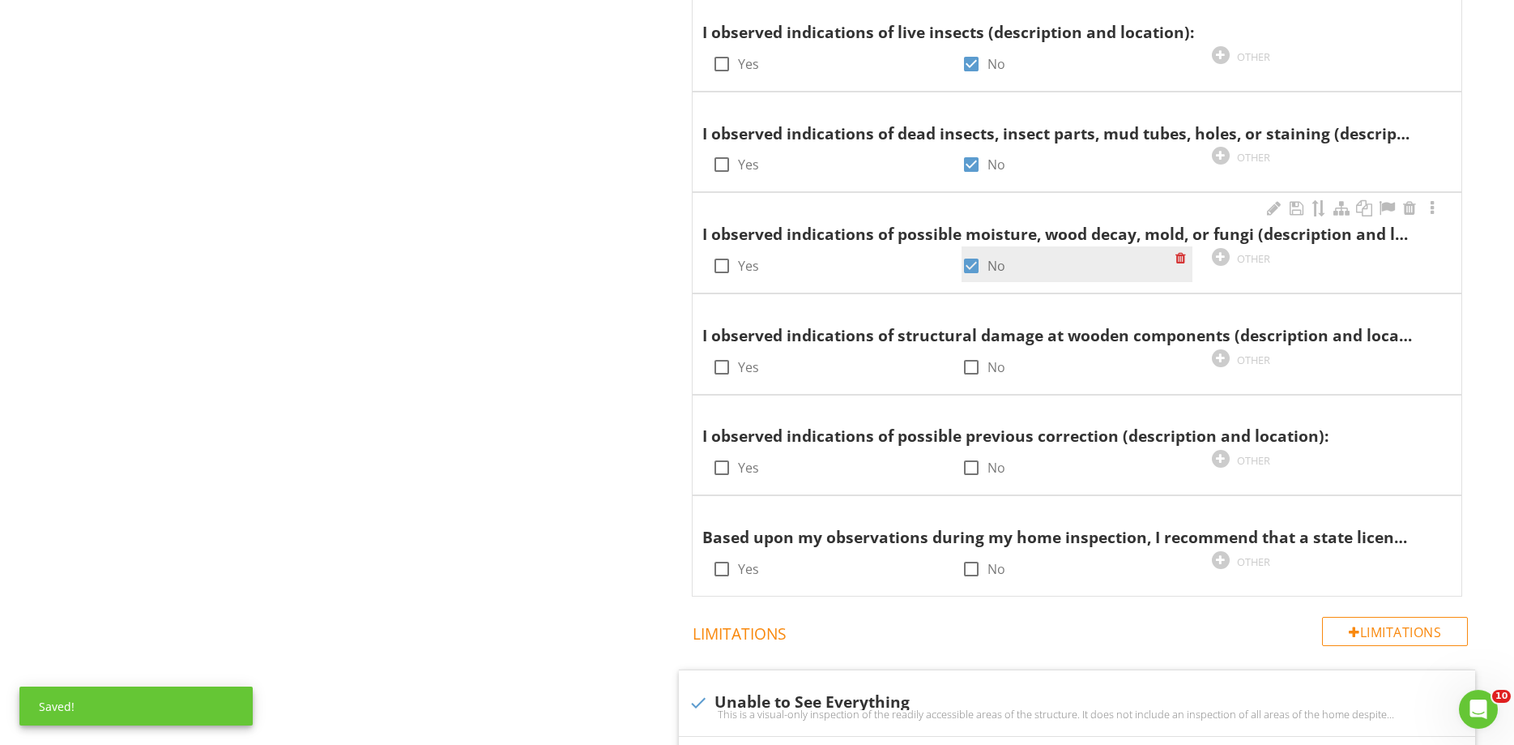
scroll to position [826, 0]
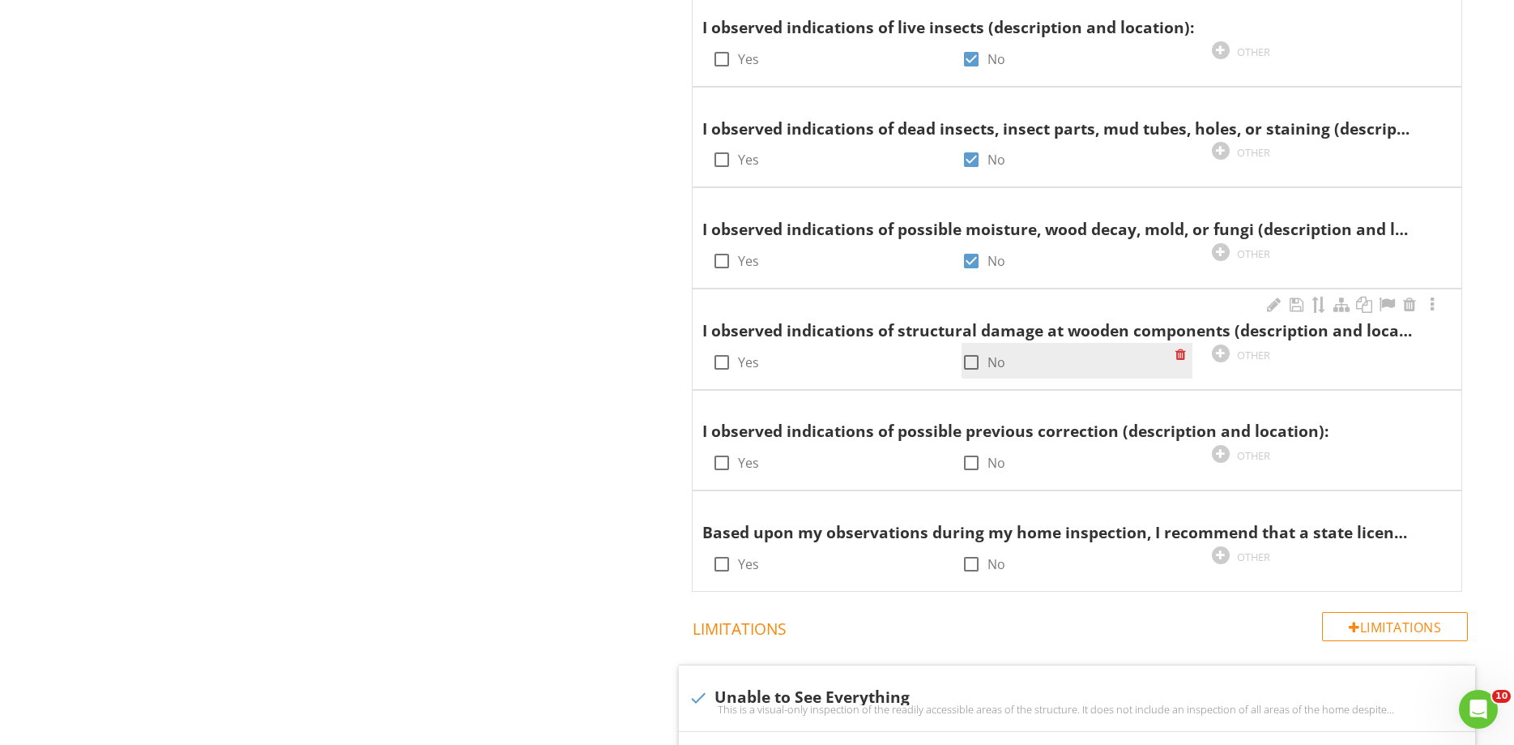
click at [970, 361] on div at bounding box center [972, 362] width 28 height 28
checkbox input "true"
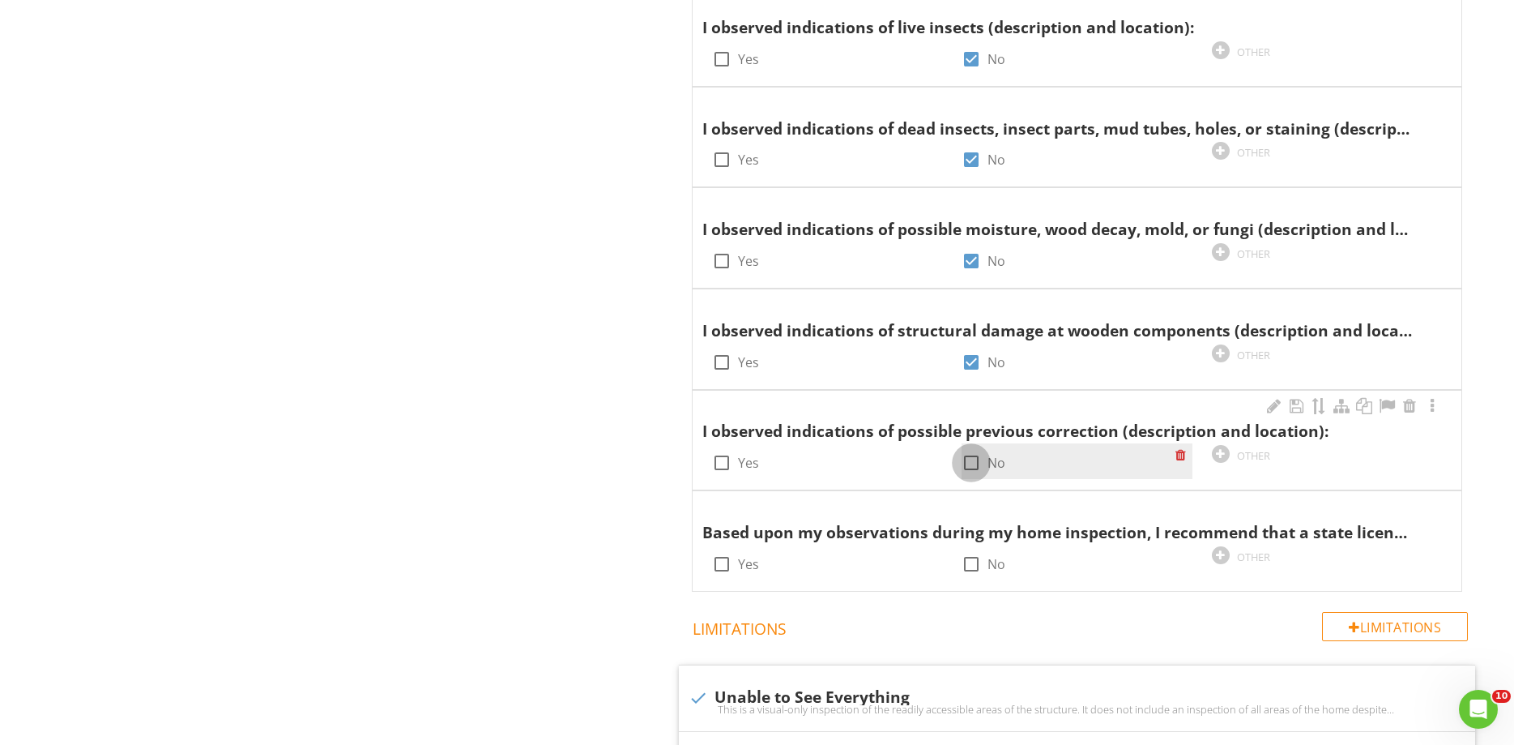
click at [966, 467] on div at bounding box center [972, 463] width 28 height 28
checkbox input "true"
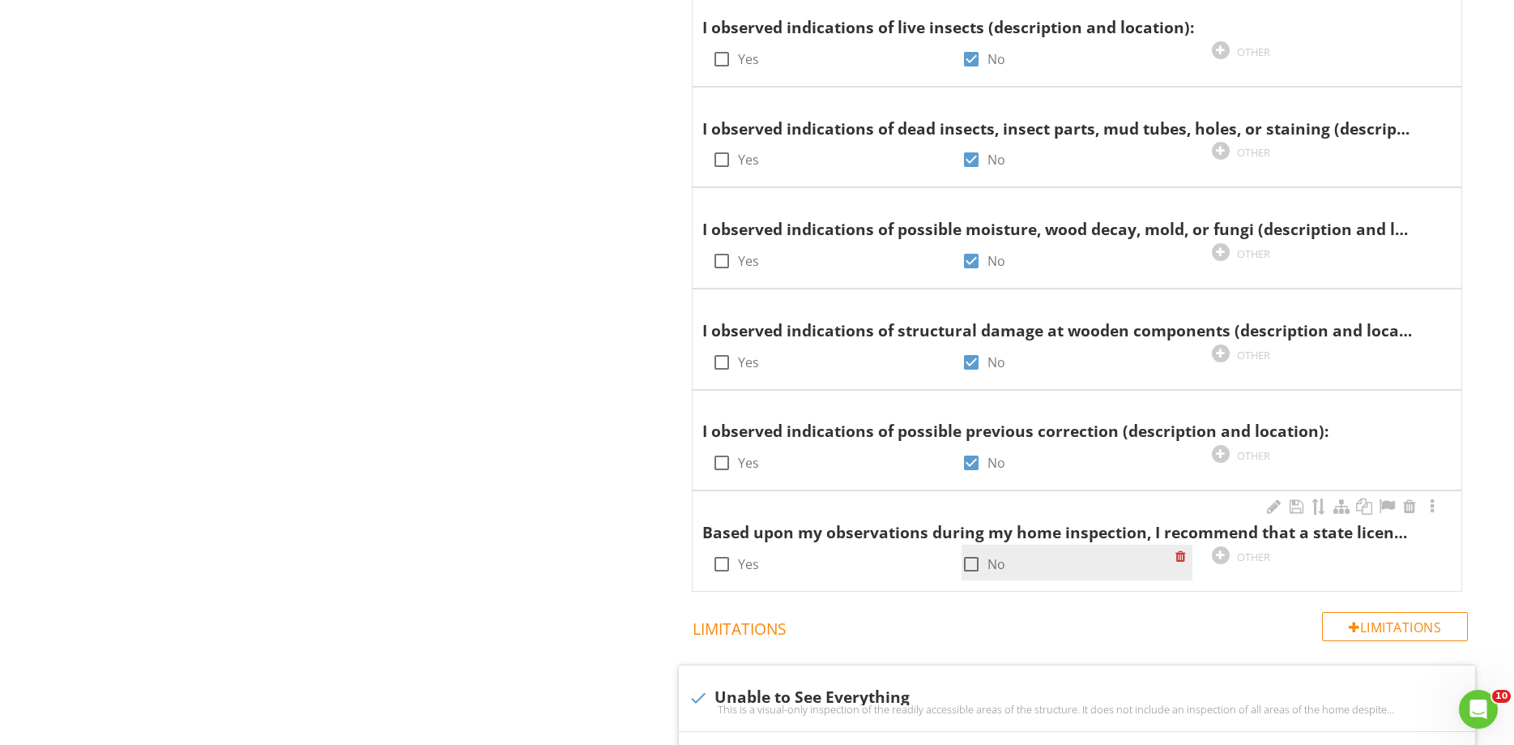
click at [962, 566] on div at bounding box center [972, 564] width 28 height 28
checkbox input "true"
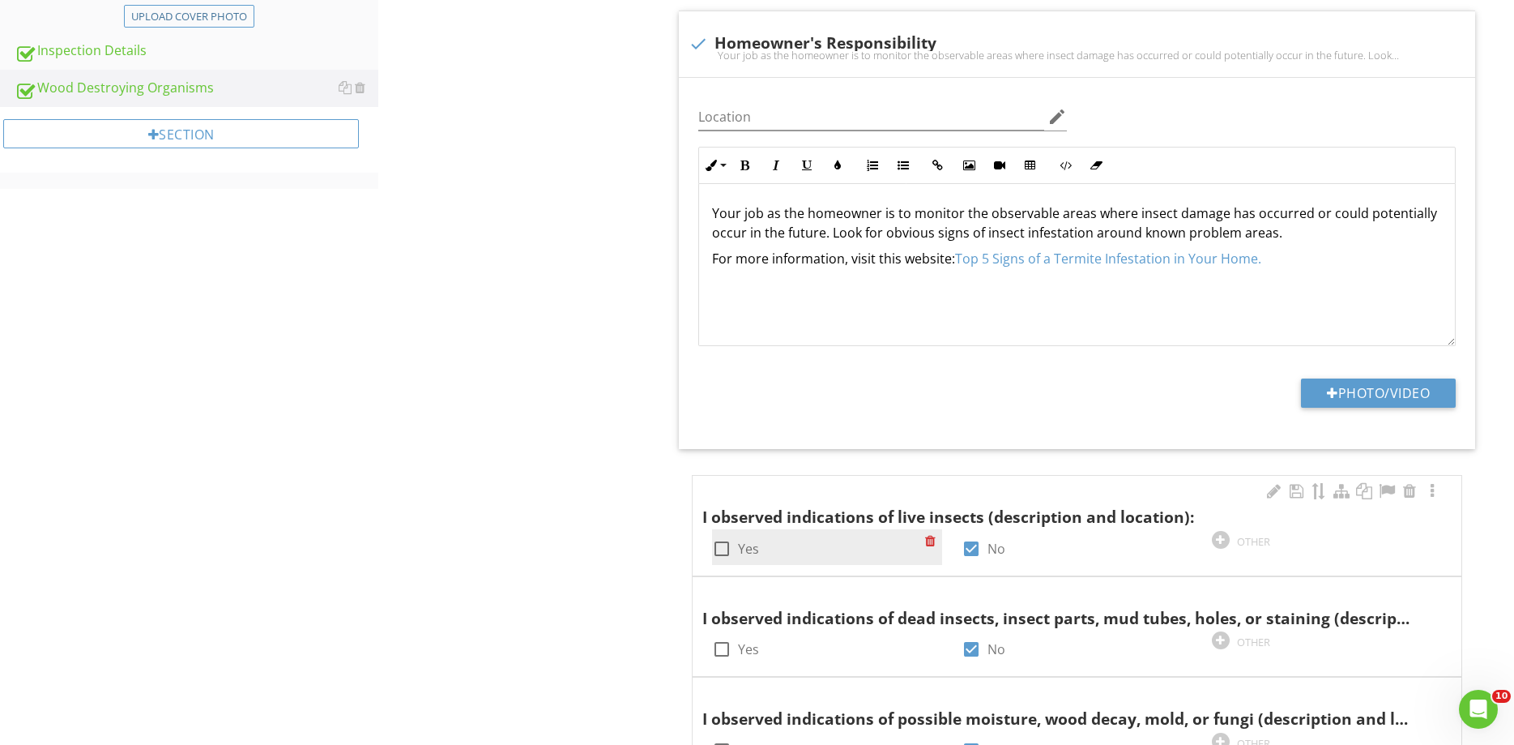
scroll to position [0, 0]
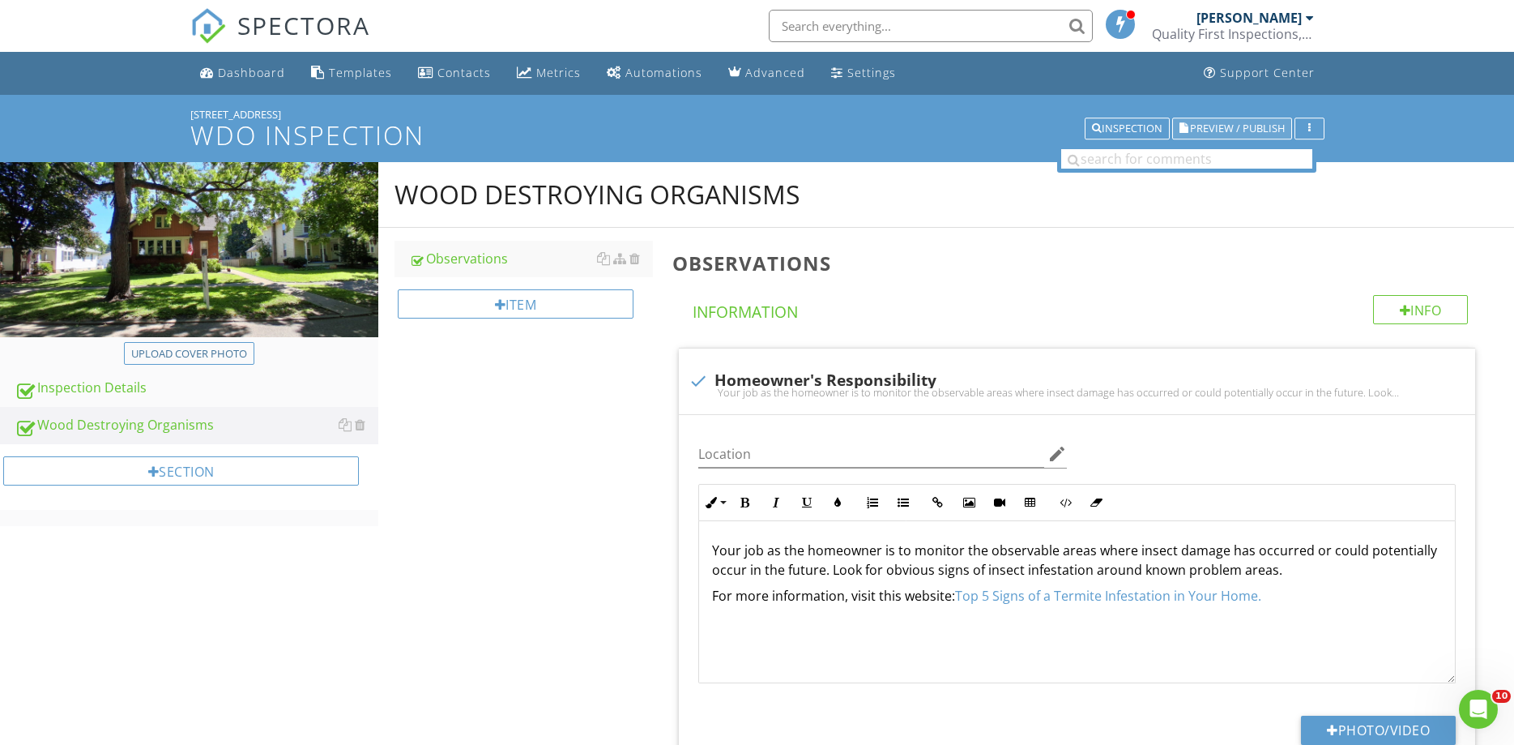
click at [1250, 120] on button "Preview / Publish" at bounding box center [1232, 128] width 120 height 23
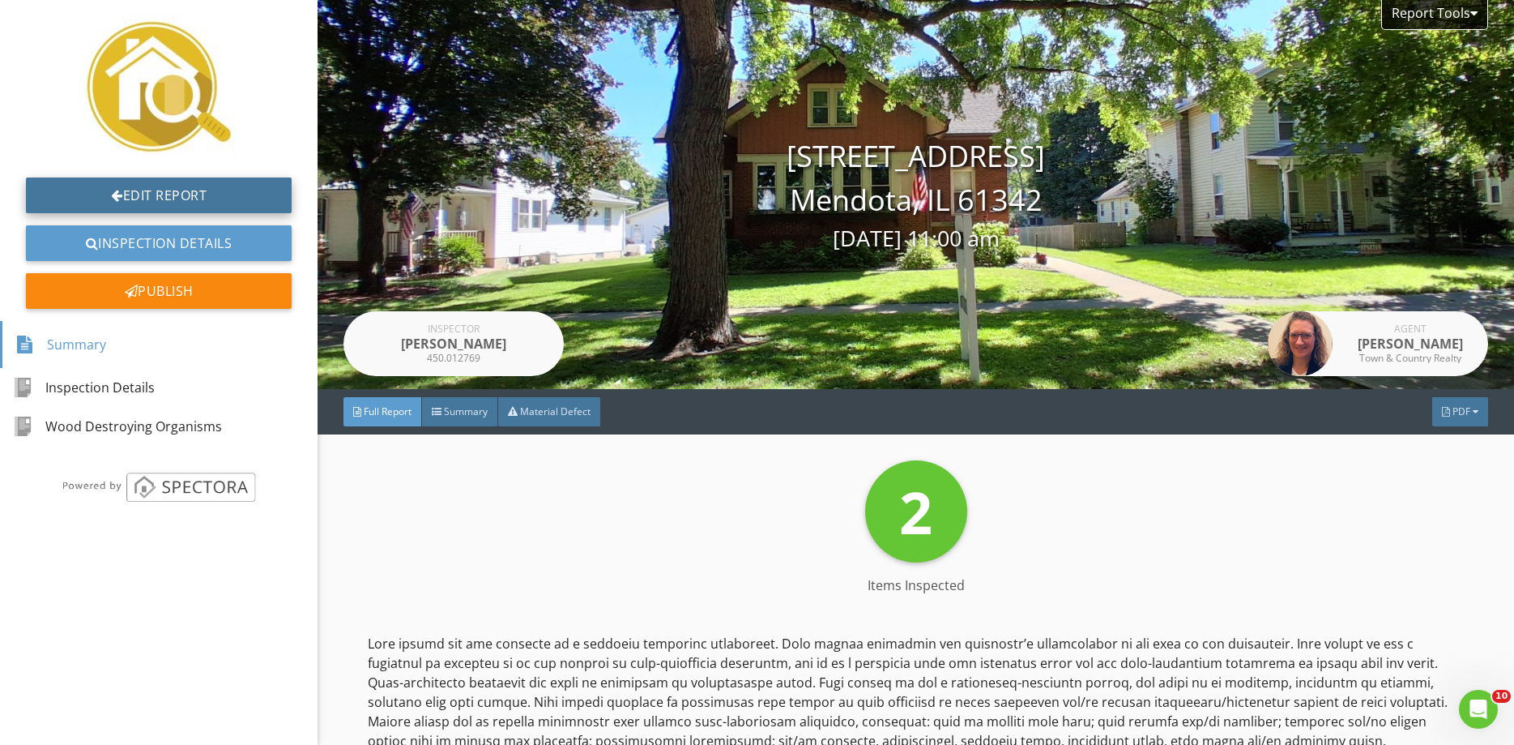
click at [168, 188] on link "Edit Report" at bounding box center [159, 195] width 266 height 36
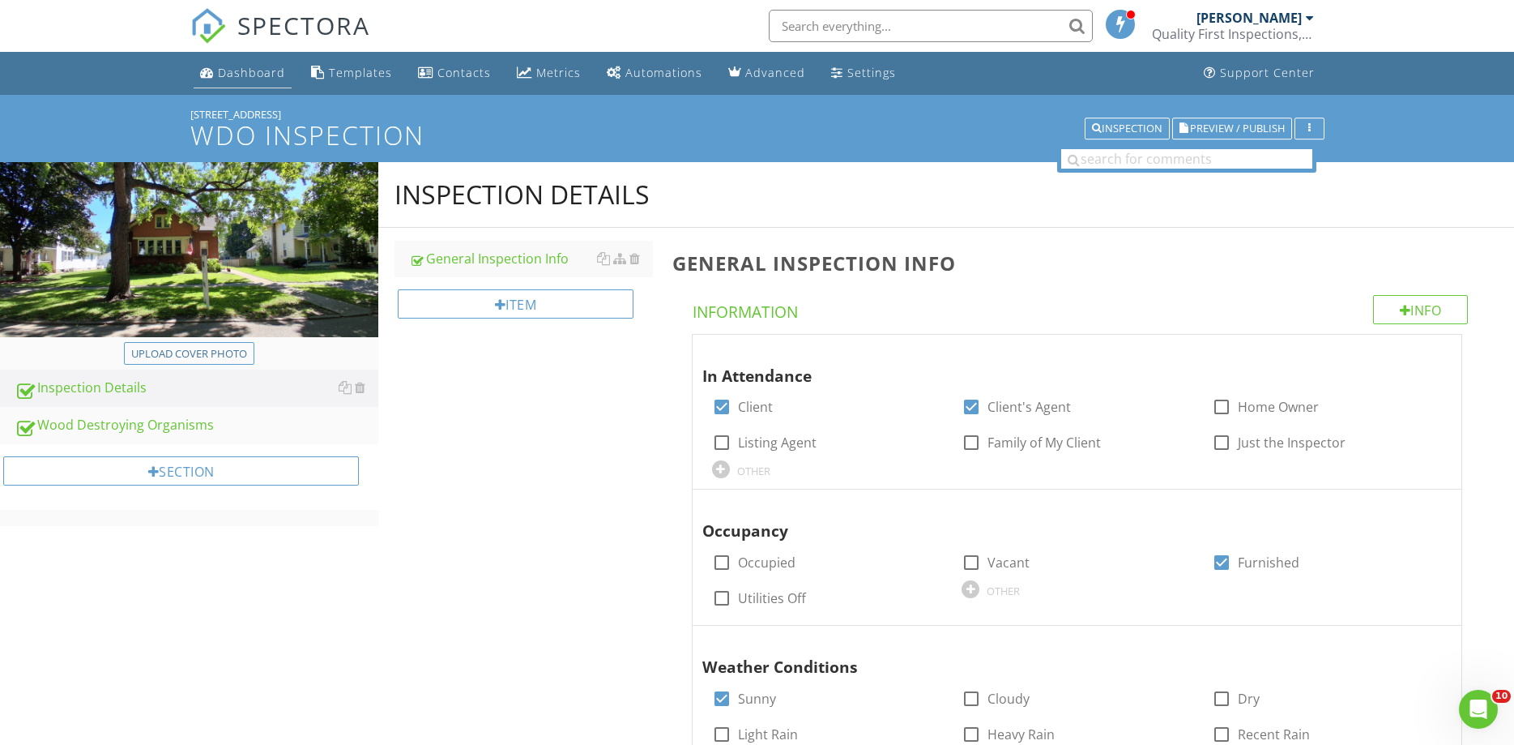
click at [255, 71] on div "Dashboard" at bounding box center [251, 72] width 67 height 15
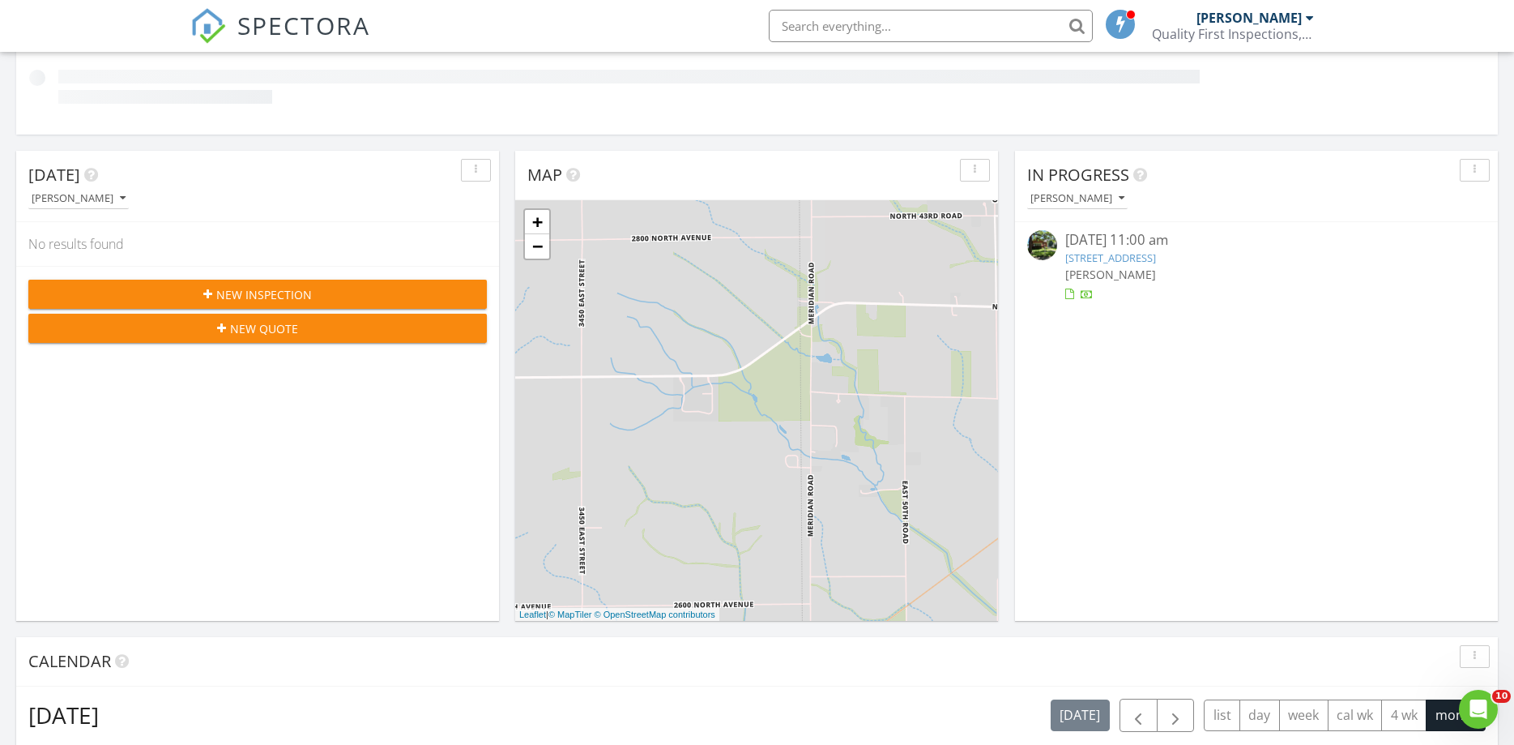
click at [1124, 259] on link "909 4th Ave, Mendota, IL 61342" at bounding box center [1110, 257] width 91 height 15
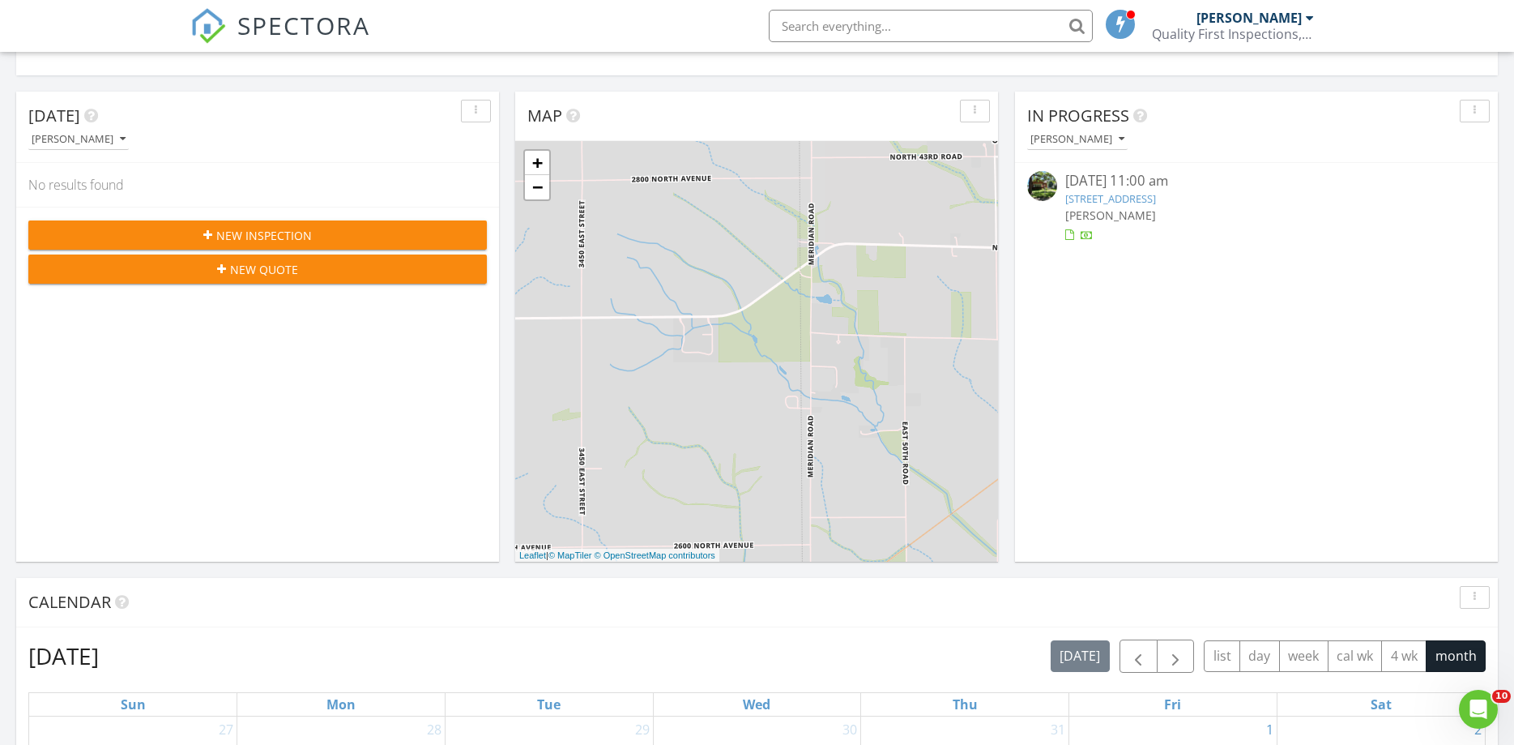
scroll to position [330, 0]
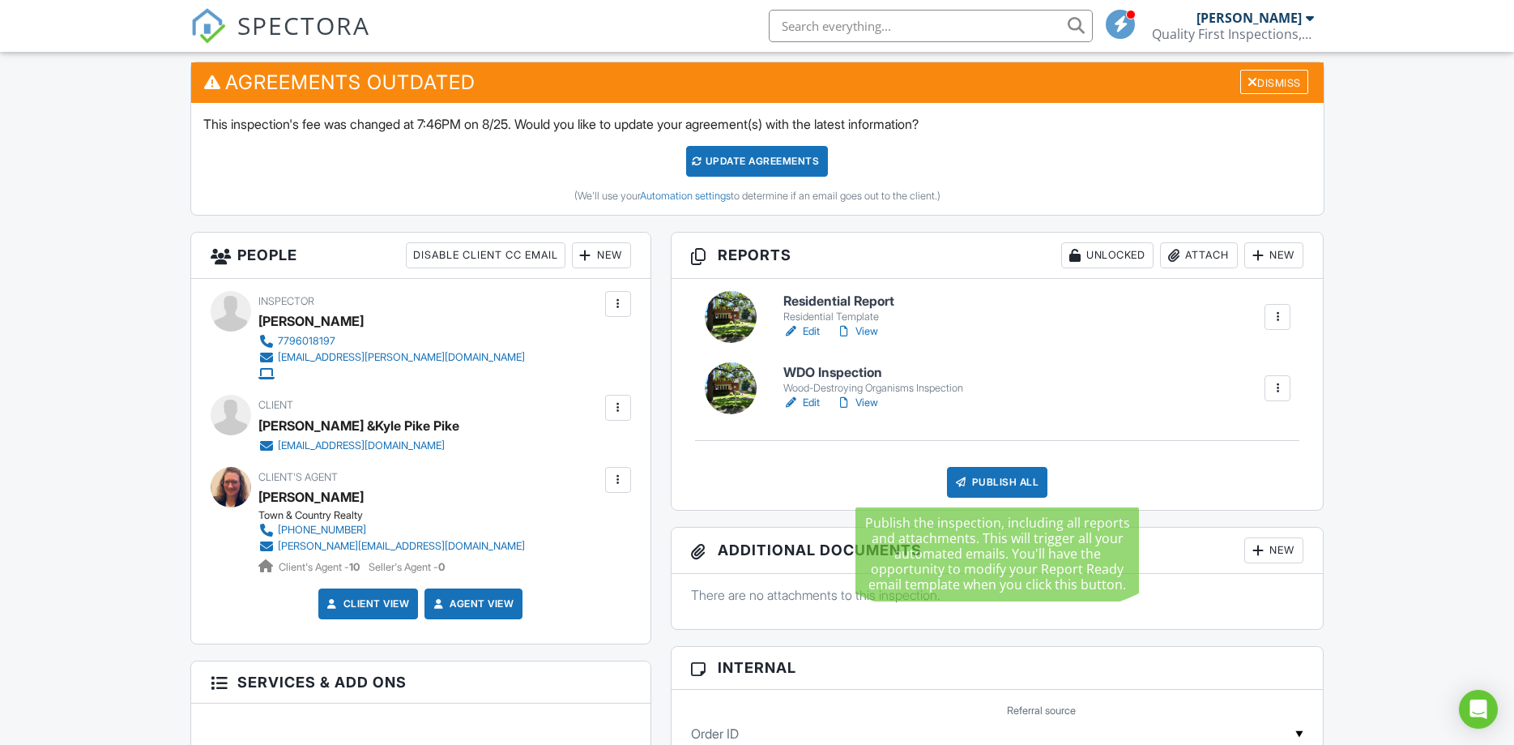
scroll to position [413, 0]
click at [995, 487] on div "Publish All" at bounding box center [997, 482] width 101 height 31
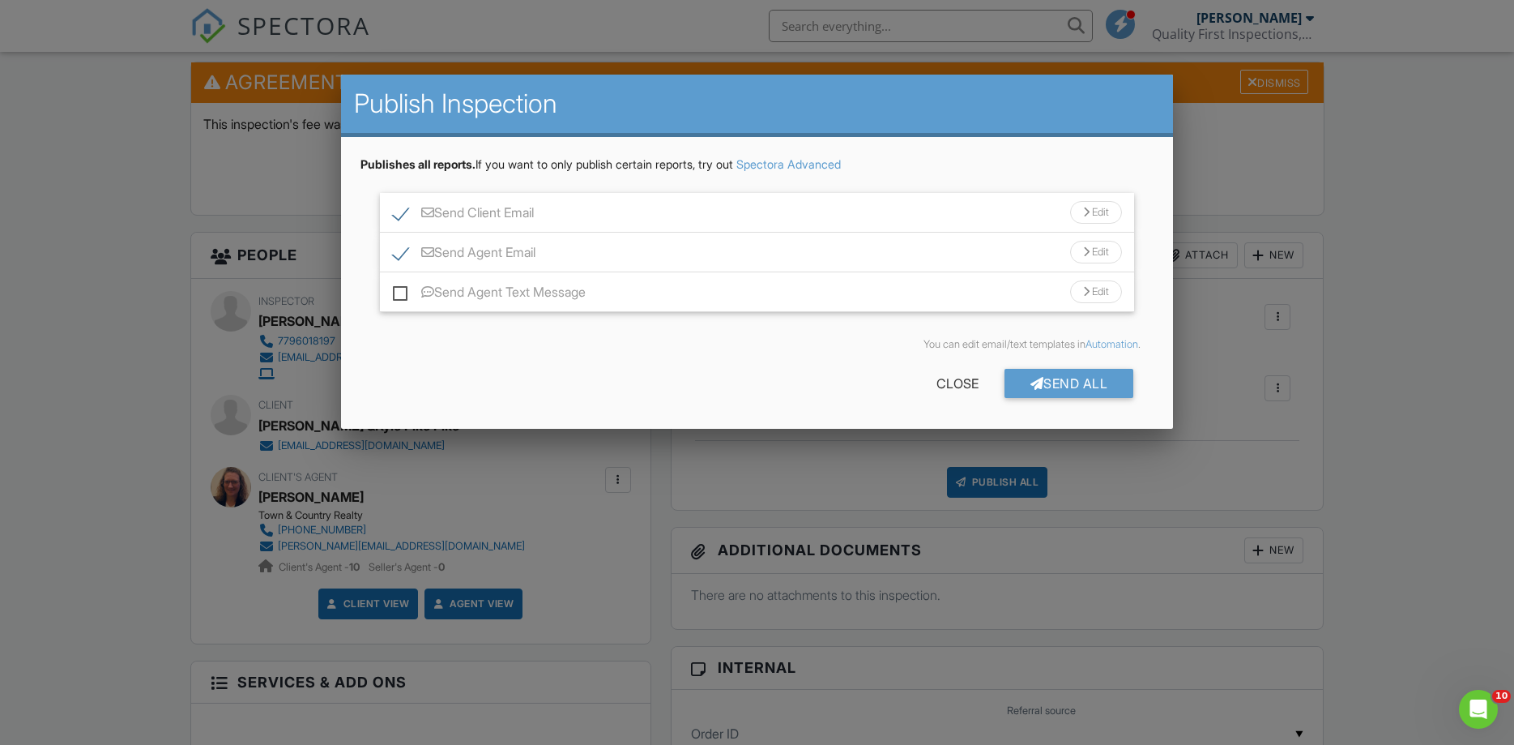
scroll to position [0, 0]
click at [394, 252] on label "Send Agent Email" at bounding box center [464, 255] width 143 height 20
checkbox input "false"
click at [1083, 377] on div "Send All" at bounding box center [1070, 383] width 130 height 29
